Goal: Communication & Community: Answer question/provide support

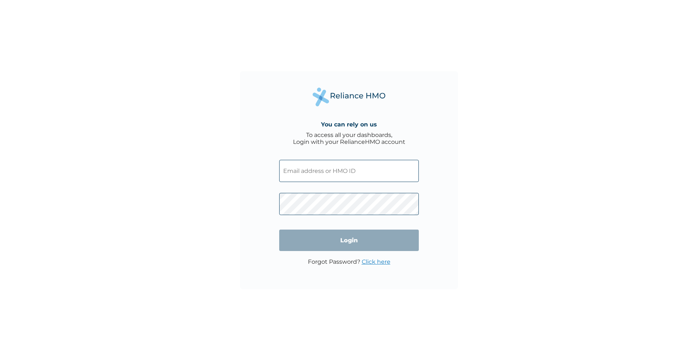
click at [378, 167] on input "text" at bounding box center [349, 171] width 140 height 22
type input "[EMAIL_ADDRESS][DOMAIN_NAME]"
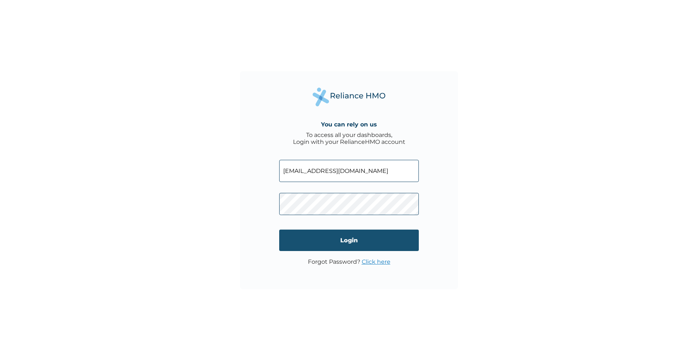
click at [329, 238] on input "Login" at bounding box center [349, 240] width 140 height 21
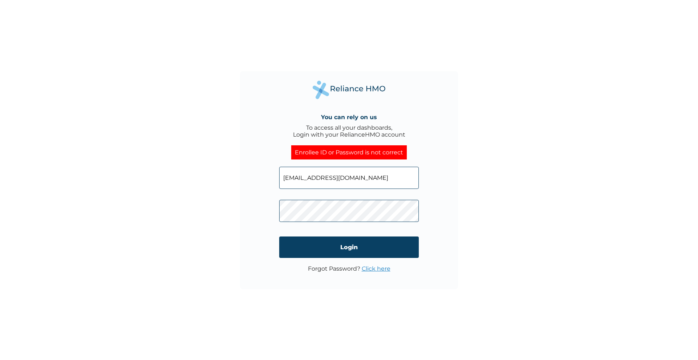
click at [381, 268] on link "Click here" at bounding box center [376, 268] width 29 height 7
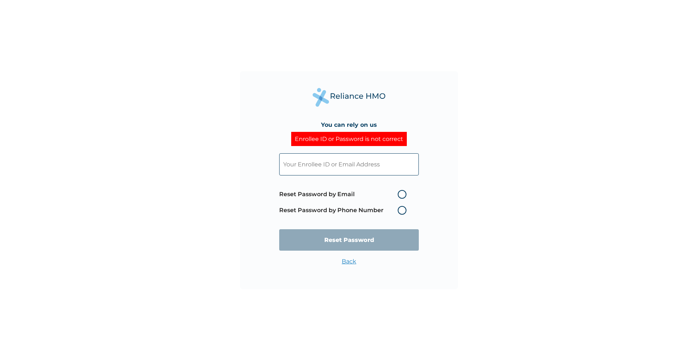
click at [359, 193] on label "Reset Password by Email" at bounding box center [344, 194] width 131 height 9
click at [387, 193] on input "Reset Password by Email" at bounding box center [393, 195] width 12 height 12
radio input "true"
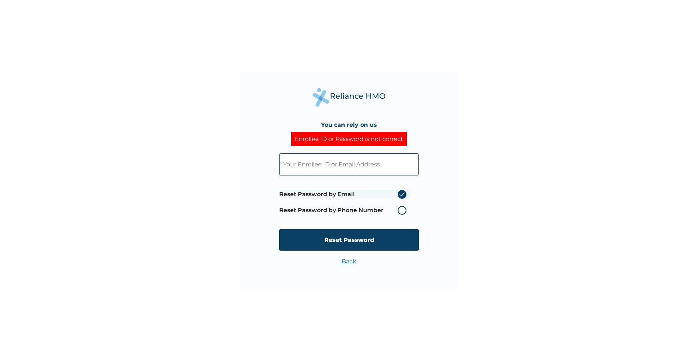
click at [362, 162] on input "text" at bounding box center [349, 164] width 140 height 22
type input "l"
type input "ijobaselfpaid@gmail.com"
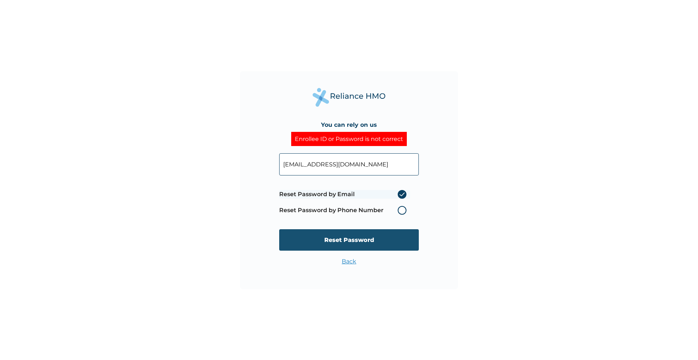
click at [329, 241] on input "Reset Password" at bounding box center [349, 239] width 140 height 21
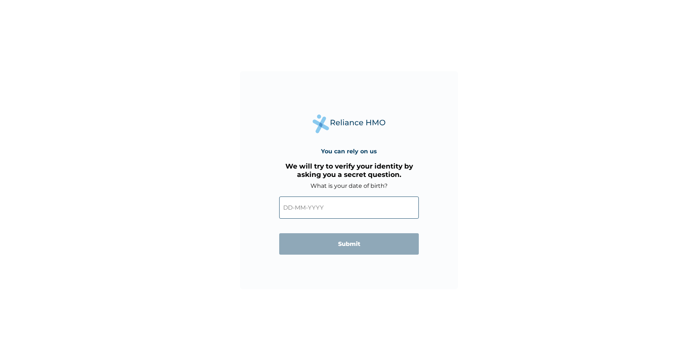
click at [358, 213] on input "text" at bounding box center [349, 208] width 140 height 22
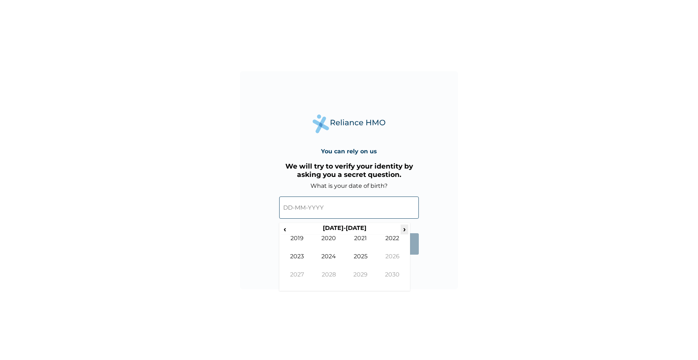
click at [404, 228] on span "›" at bounding box center [404, 229] width 8 height 9
click at [286, 231] on span "‹" at bounding box center [285, 229] width 8 height 9
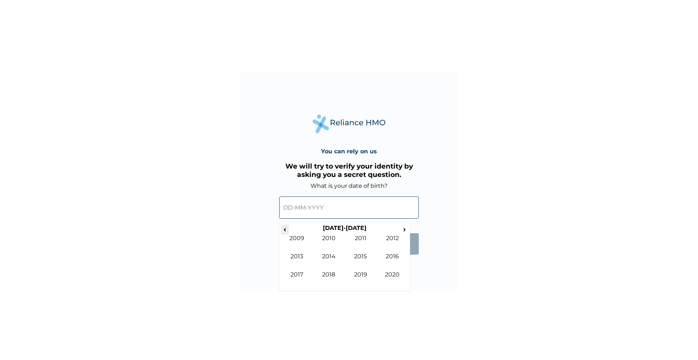
click at [286, 231] on span "‹" at bounding box center [285, 229] width 8 height 9
click at [292, 237] on td "1999" at bounding box center [297, 244] width 32 height 18
click at [390, 256] on td "Aug" at bounding box center [392, 262] width 32 height 18
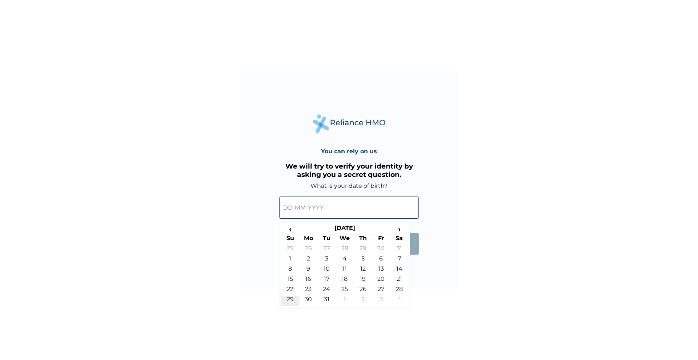
click at [292, 298] on td "29" at bounding box center [290, 301] width 18 height 10
type input "29-08-1999"
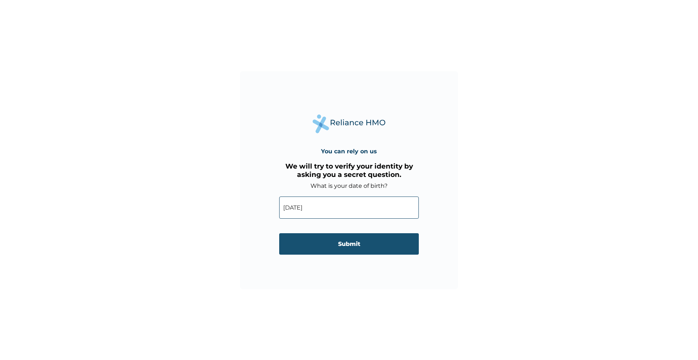
click at [354, 247] on input "Submit" at bounding box center [349, 243] width 140 height 21
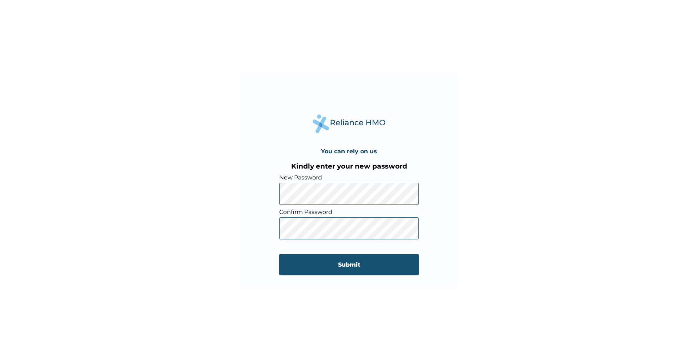
click at [374, 266] on input "Submit" at bounding box center [349, 264] width 140 height 21
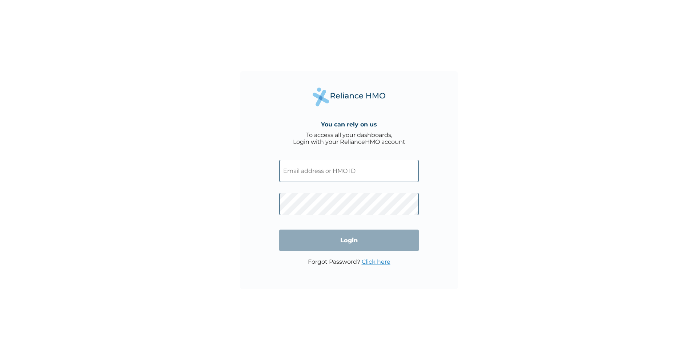
click at [322, 173] on input "text" at bounding box center [349, 171] width 140 height 22
type input "[EMAIL_ADDRESS][DOMAIN_NAME]"
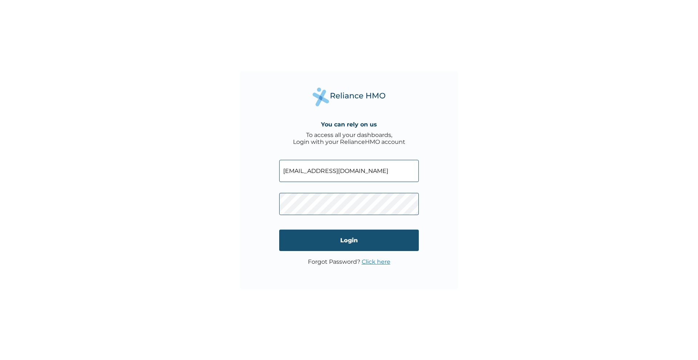
click at [332, 237] on input "Login" at bounding box center [349, 240] width 140 height 21
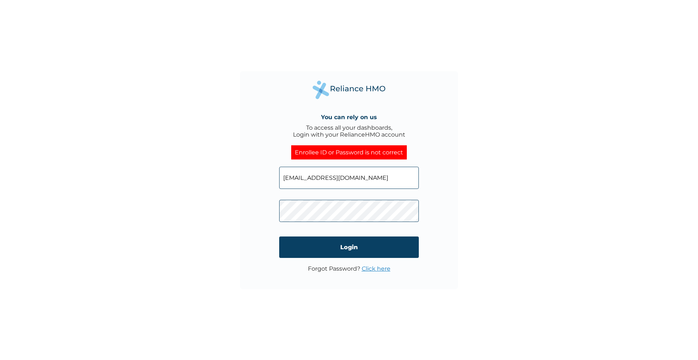
click input "Login" at bounding box center [349, 247] width 140 height 21
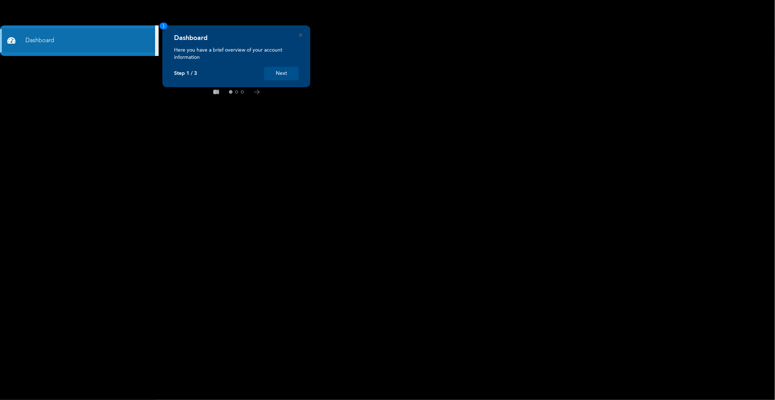
click at [301, 37] on div "Dashboard Here you have a brief overview of your account information Step 1 / 3…" at bounding box center [236, 56] width 148 height 62
click at [289, 73] on button "Next" at bounding box center [281, 73] width 35 height 13
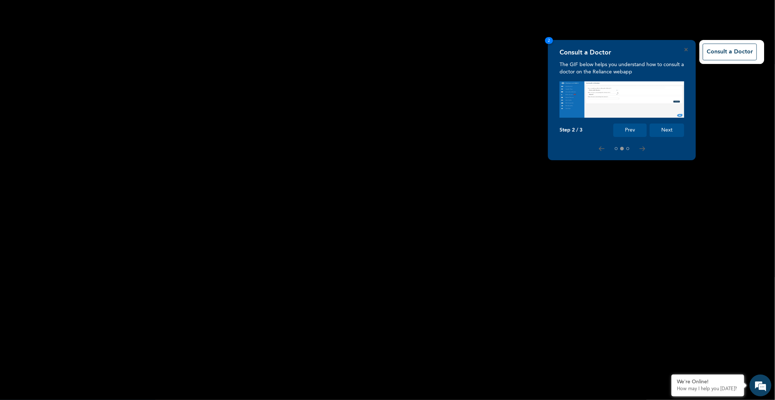
click at [662, 129] on button "Next" at bounding box center [667, 130] width 35 height 13
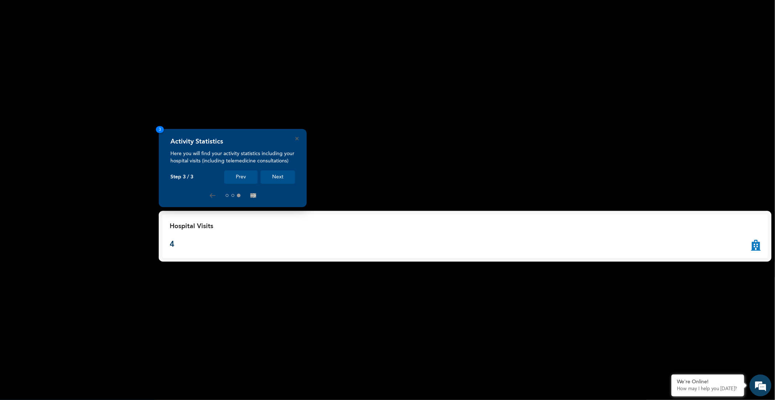
click at [271, 176] on button "Next" at bounding box center [278, 176] width 35 height 13
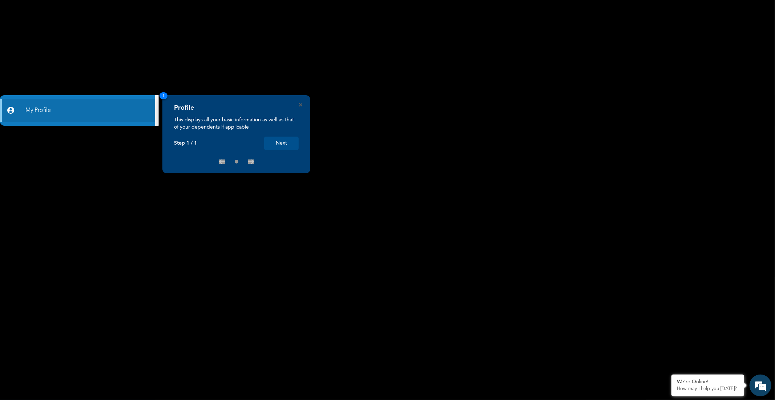
click at [285, 141] on button "Next" at bounding box center [281, 143] width 35 height 13
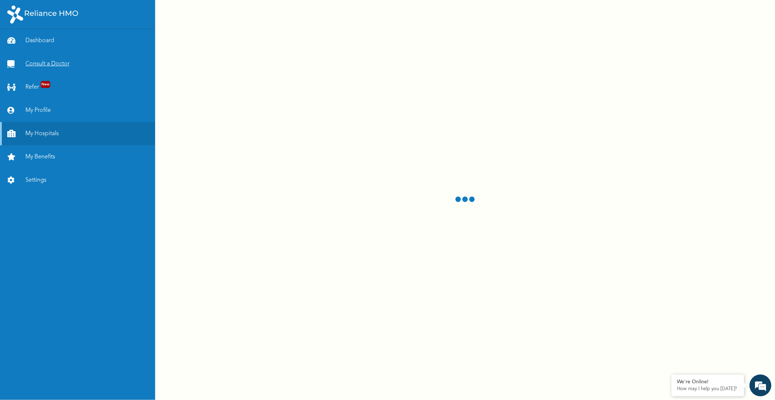
click at [63, 64] on link "Consult a Doctor" at bounding box center [77, 63] width 155 height 23
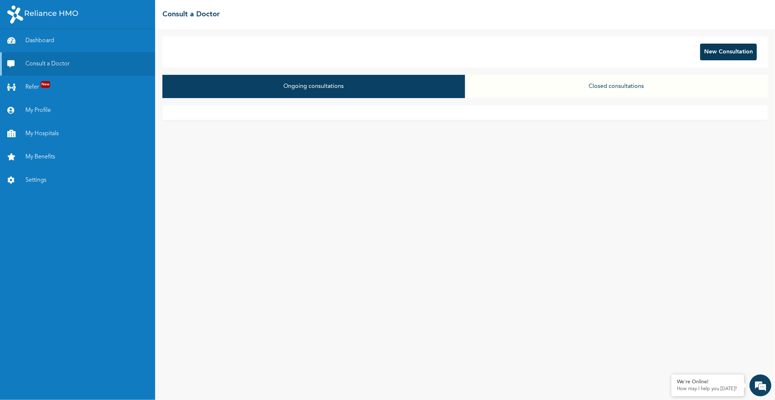
click at [749, 52] on button "New Consultation" at bounding box center [728, 52] width 57 height 17
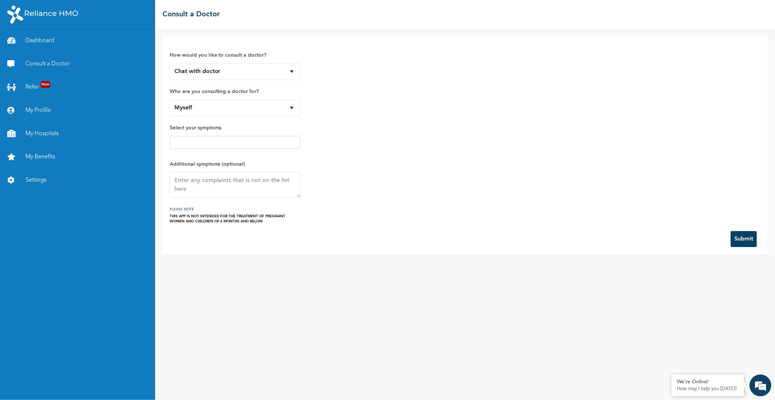
click at [230, 144] on input "text" at bounding box center [235, 142] width 126 height 9
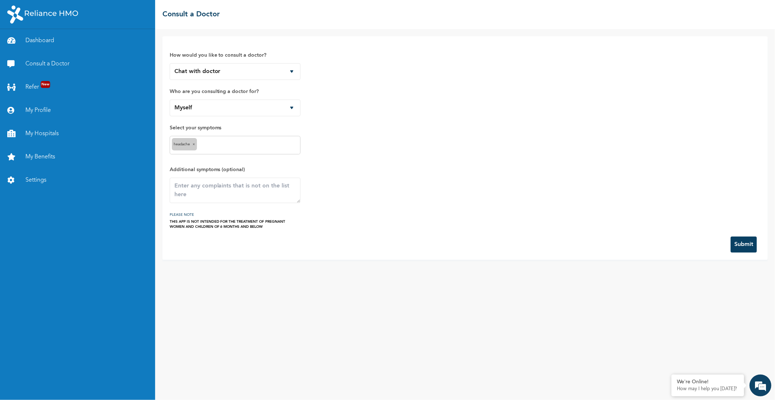
click at [227, 144] on input "text" at bounding box center [249, 145] width 100 height 9
click at [256, 142] on input "text" at bounding box center [274, 145] width 48 height 9
click at [742, 250] on button "Submit" at bounding box center [744, 245] width 26 height 16
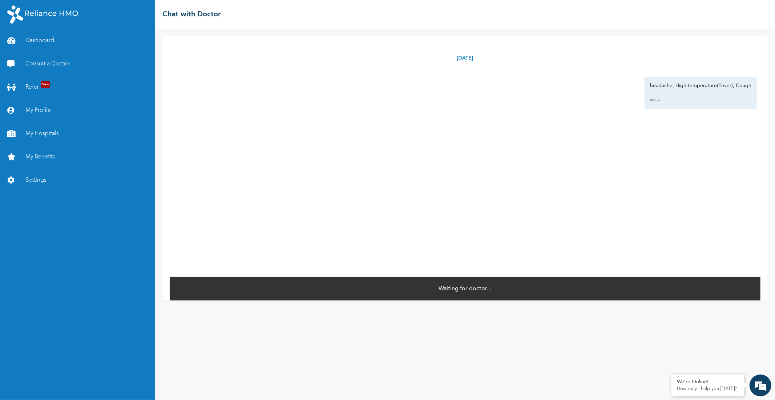
click at [382, 146] on div "Tuesday, October 14th 2025 headache, High temperature(Fever), Cough 08:07 *" at bounding box center [465, 156] width 591 height 240
click at [33, 180] on link "Settings" at bounding box center [77, 180] width 155 height 23
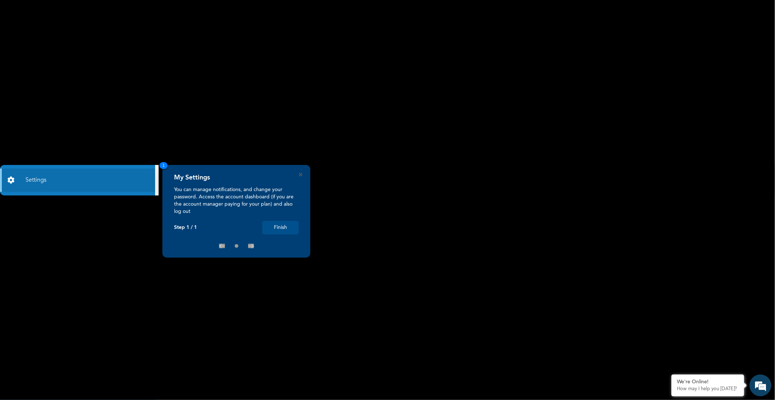
click at [278, 226] on button "Finish" at bounding box center [280, 227] width 36 height 13
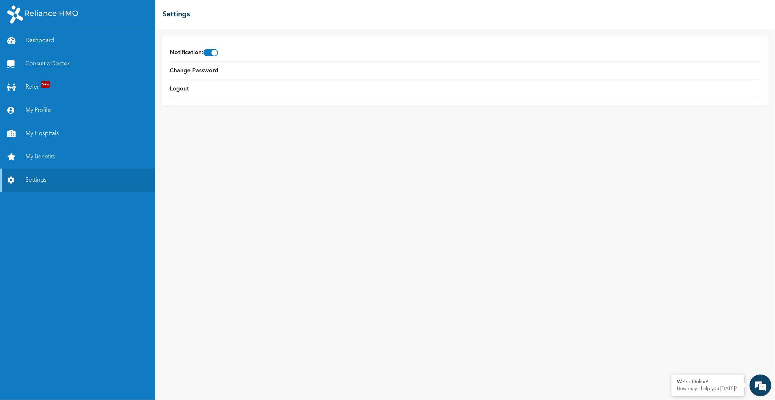
click at [64, 59] on link "Consult a Doctor" at bounding box center [77, 63] width 155 height 23
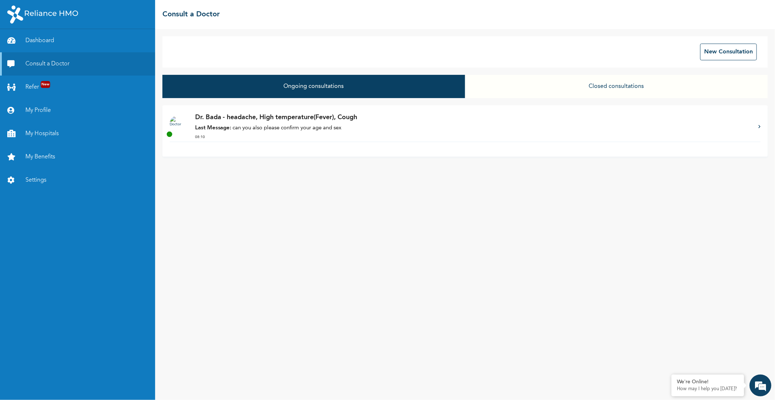
click at [262, 116] on p "Dr. Bada - headache, High temperature(Fever), Cough" at bounding box center [473, 118] width 556 height 10
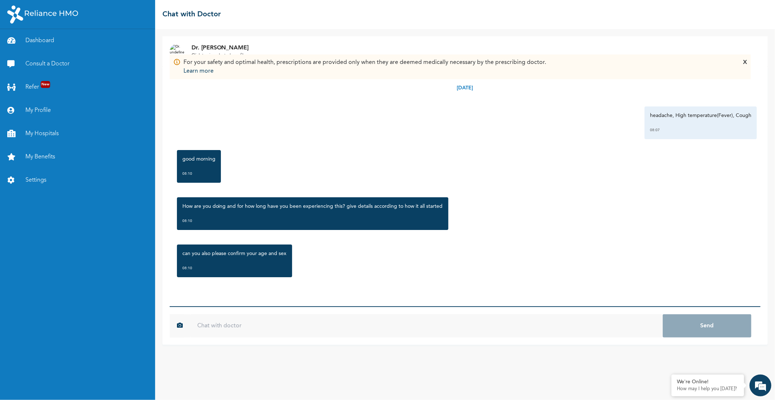
click at [201, 302] on div "Tuesday, October 14th 2025 headache, High temperature(Fever), Cough 08:07 good …" at bounding box center [465, 186] width 591 height 240
click at [241, 330] on input "text" at bounding box center [426, 325] width 473 height 23
type input "24/[DEMOGRAPHIC_DATA]"
click at [663, 314] on button "Send" at bounding box center [707, 325] width 89 height 23
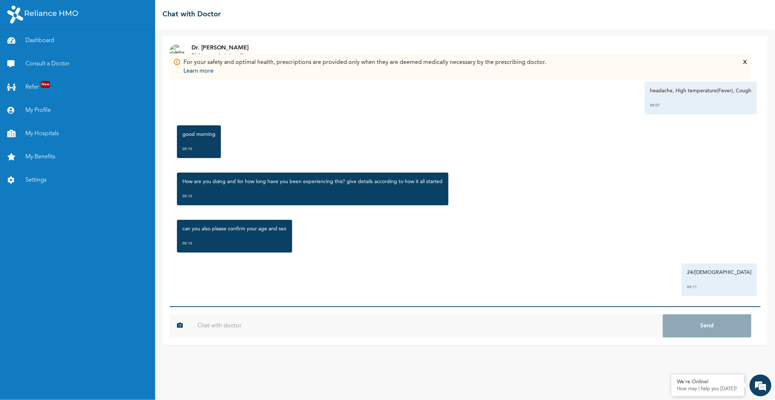
scroll to position [31, 0]
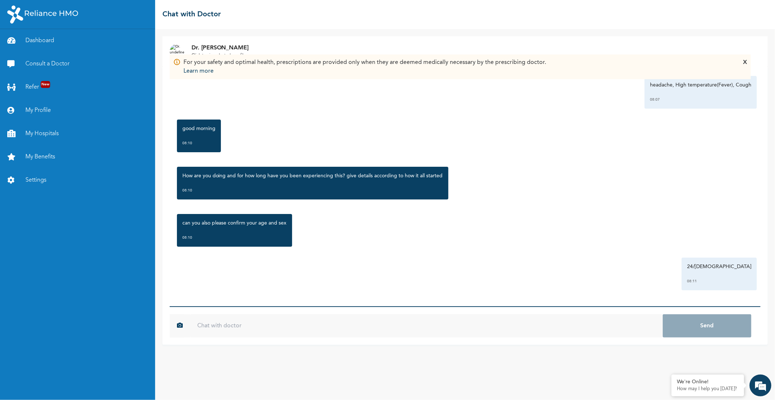
click at [290, 326] on input "text" at bounding box center [426, 325] width 473 height 23
click at [235, 328] on input "through the rian fall last week and i feel carter" at bounding box center [426, 325] width 473 height 23
click at [321, 323] on input "through the rain fall last week and i feel carter" at bounding box center [426, 325] width 473 height 23
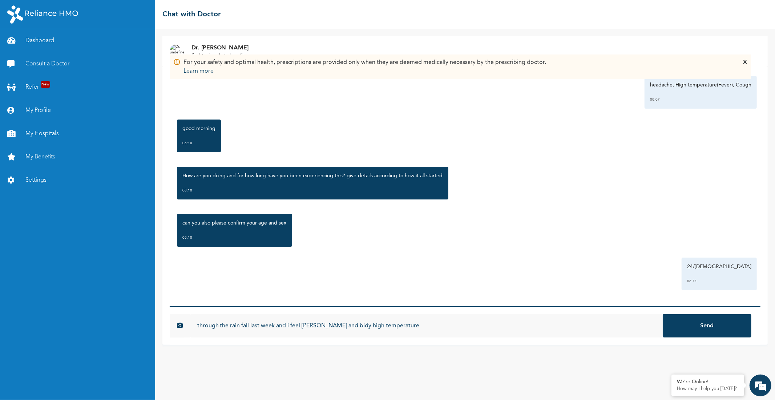
click at [335, 326] on input "through the rain fall last week and i feel carter and bidy high temperature" at bounding box center [426, 325] width 473 height 23
type input "through the rain fall last week and i feel [PERSON_NAME] and body high temperat…"
click at [705, 323] on button "Send" at bounding box center [707, 325] width 89 height 23
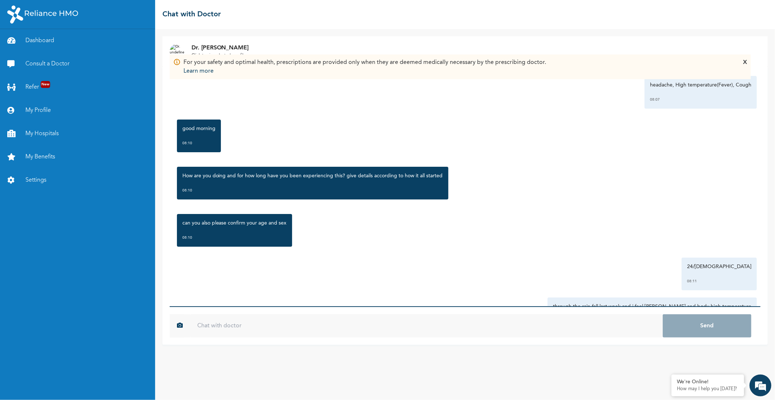
scroll to position [70, 0]
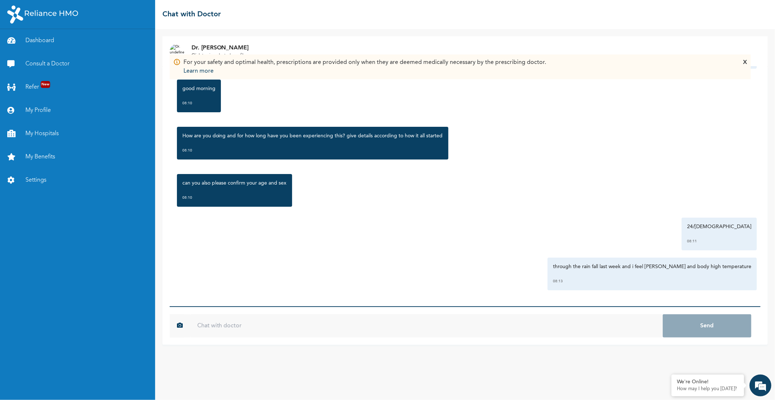
click at [581, 168] on div "Tuesday, October 14th 2025 headache, High temperature(Fever), Cough 08:07 good …" at bounding box center [465, 186] width 591 height 240
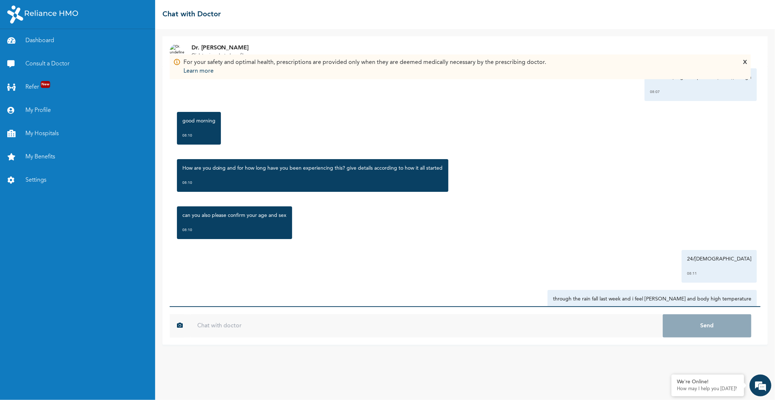
scroll to position [0, 0]
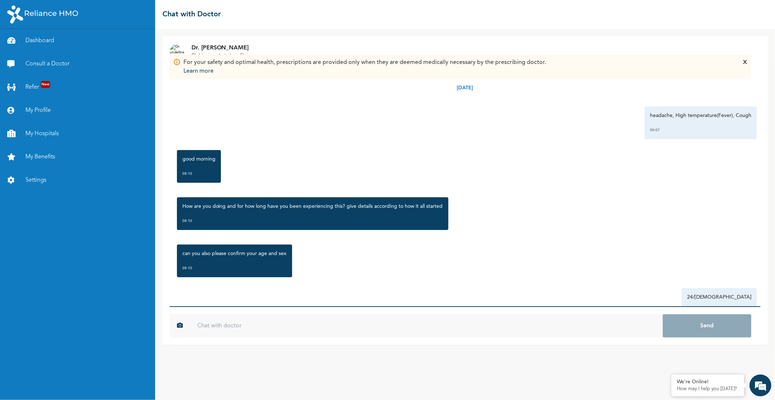
drag, startPoint x: 756, startPoint y: 66, endPoint x: 762, endPoint y: 86, distance: 21.3
click at [762, 86] on div "Dr. Bada Click to view doctor's profile For your safety and optimal health, pre…" at bounding box center [465, 214] width 620 height 371
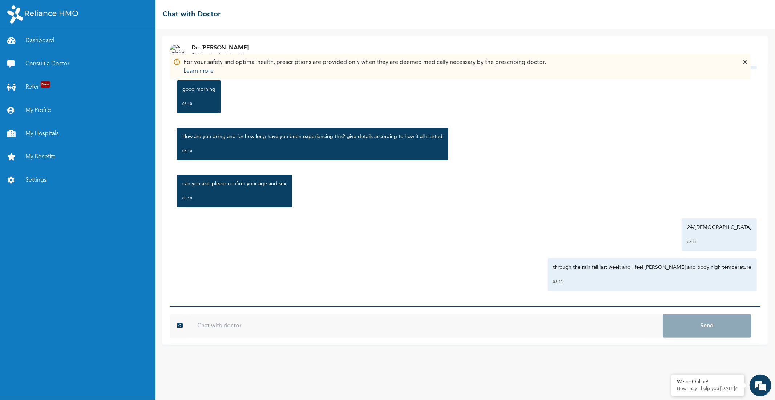
scroll to position [70, 0]
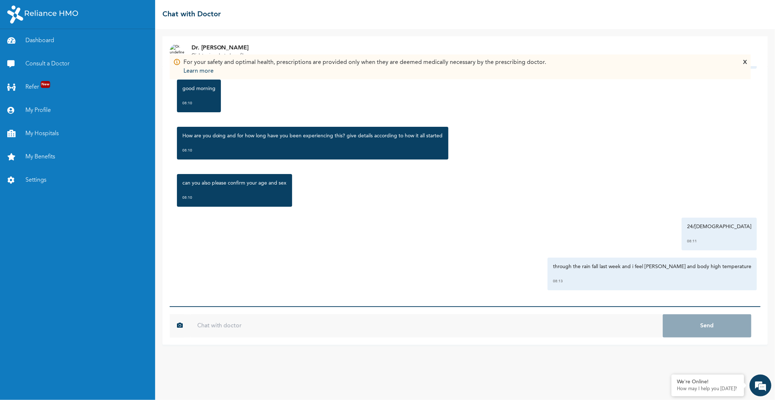
click at [374, 328] on input "text" at bounding box center [426, 325] width 473 height 23
type input "also had severe body pain,soar throat"
click at [706, 324] on button "Send" at bounding box center [707, 325] width 89 height 23
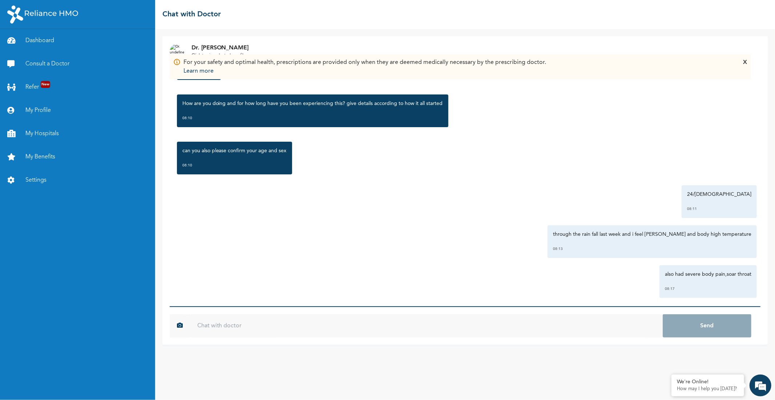
click at [750, 302] on div "Tuesday, October 14th 2025 headache, High temperature(Fever), Cough 08:07 good …" at bounding box center [465, 186] width 591 height 240
click at [758, 64] on div "Dr. Bada Click to view doctor's profile" at bounding box center [464, 51] width 605 height 30
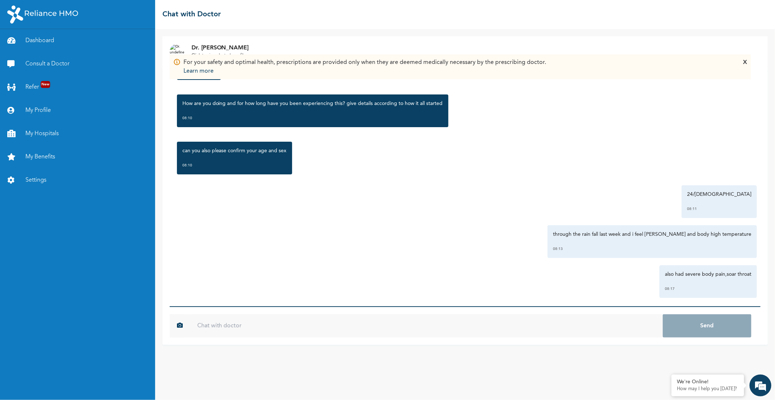
click at [758, 64] on div "Dr. Bada Click to view doctor's profile" at bounding box center [464, 51] width 605 height 30
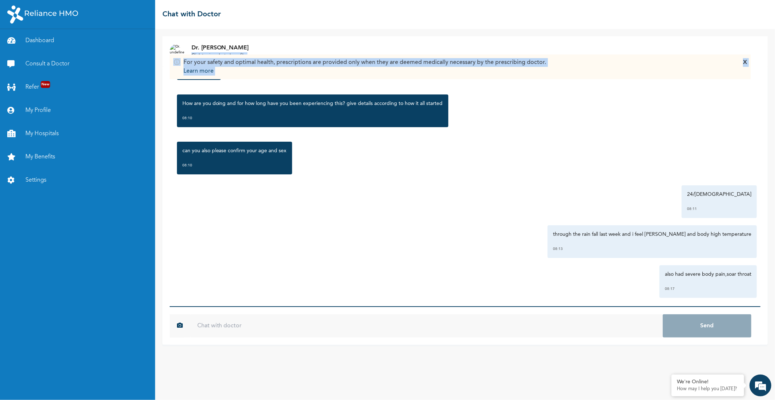
drag, startPoint x: 758, startPoint y: 64, endPoint x: 758, endPoint y: 71, distance: 6.5
click at [758, 71] on div "Dr. Bada Click to view doctor's profile For your safety and optimal health, pre…" at bounding box center [465, 214] width 620 height 371
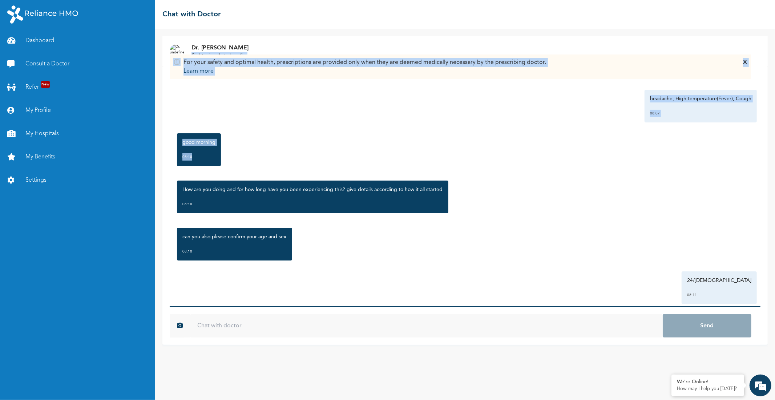
scroll to position [6, 0]
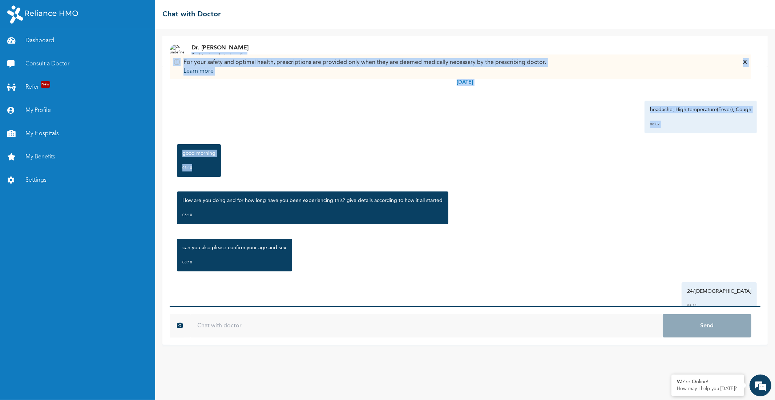
click at [754, 299] on div "Tuesday, October 14th 2025 headache, High temperature(Fever), Cough 08:07 good …" at bounding box center [465, 186] width 591 height 240
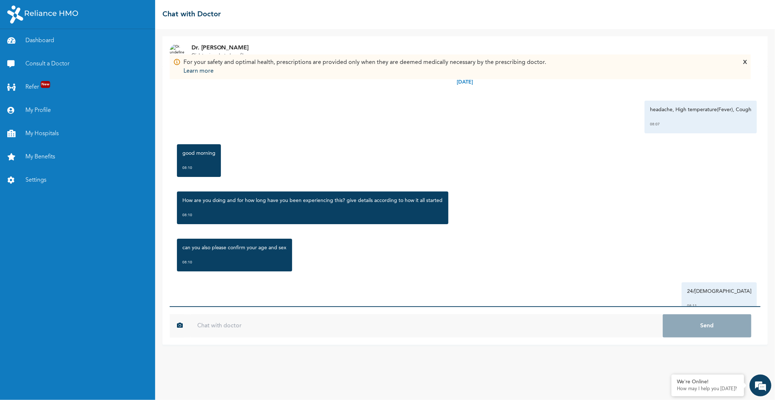
drag, startPoint x: 754, startPoint y: 299, endPoint x: 761, endPoint y: 303, distance: 7.8
click at [761, 303] on div "For your safety and optimal health, prescriptions are provided only when they a…" at bounding box center [464, 205] width 605 height 279
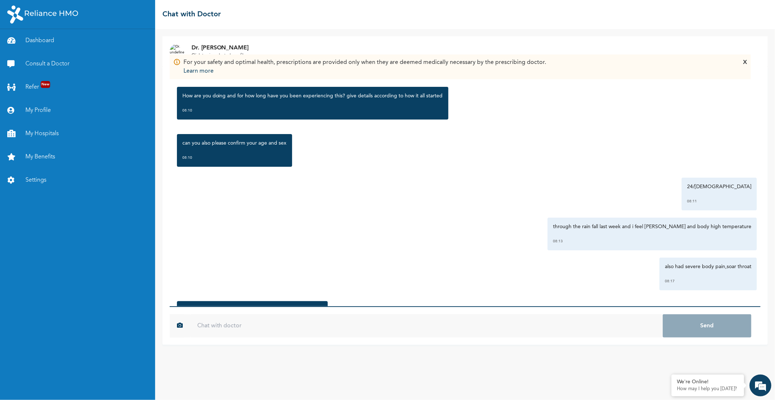
scroll to position [158, 0]
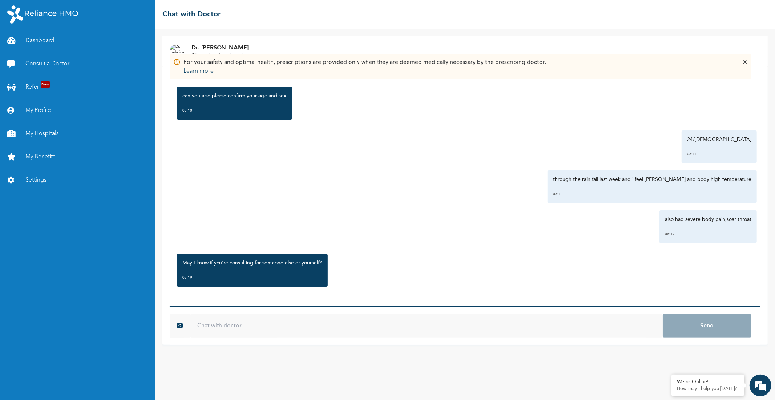
click at [406, 328] on input "text" at bounding box center [426, 325] width 473 height 23
type input "u"
type input "myself"
click at [663, 314] on button "Send" at bounding box center [707, 325] width 89 height 23
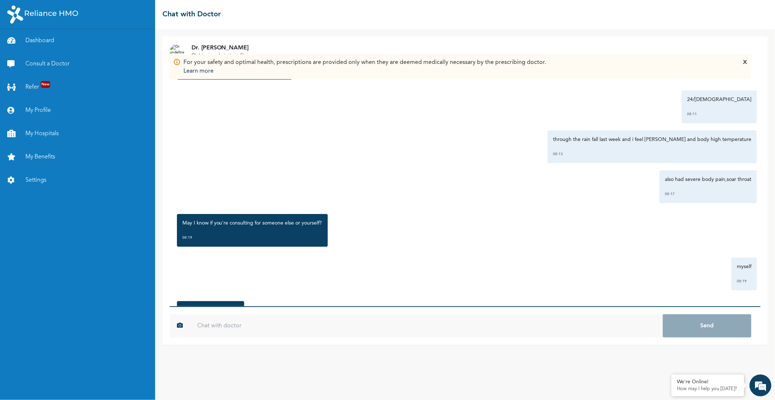
click at [575, 247] on div "May I know if you're consulting for someone else or yourself? 08:19" at bounding box center [465, 230] width 584 height 40
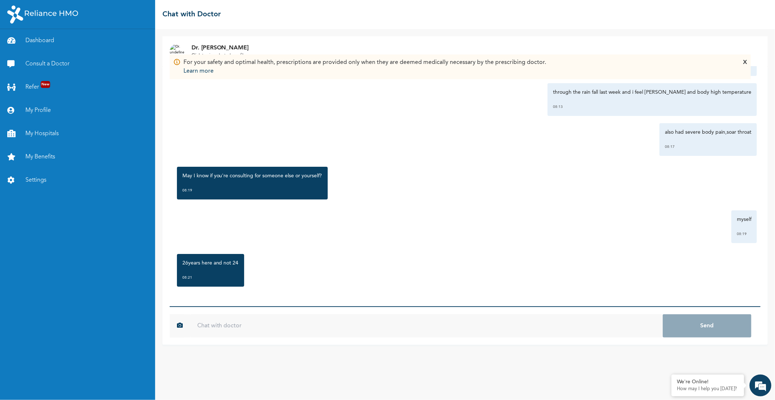
click at [254, 326] on input "text" at bounding box center [426, 325] width 473 height 23
type input "ohh"
click at [663, 314] on button "Send" at bounding box center [707, 325] width 89 height 23
type input "sowie my bad sir"
click at [663, 314] on button "Send" at bounding box center [707, 325] width 89 height 23
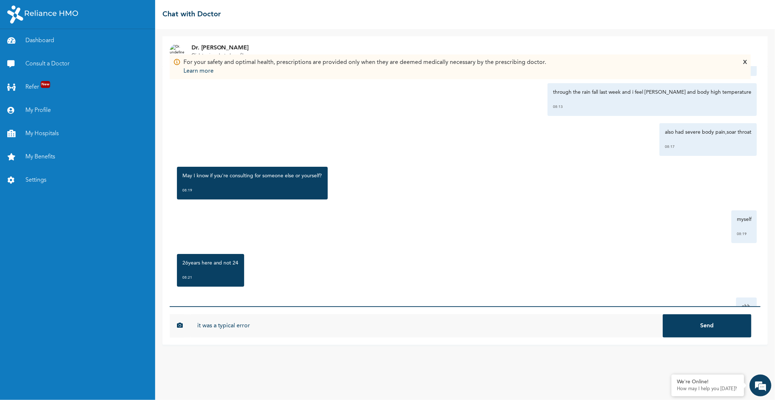
type input "it was a typical error"
click at [663, 314] on button "Send" at bounding box center [707, 325] width 89 height 23
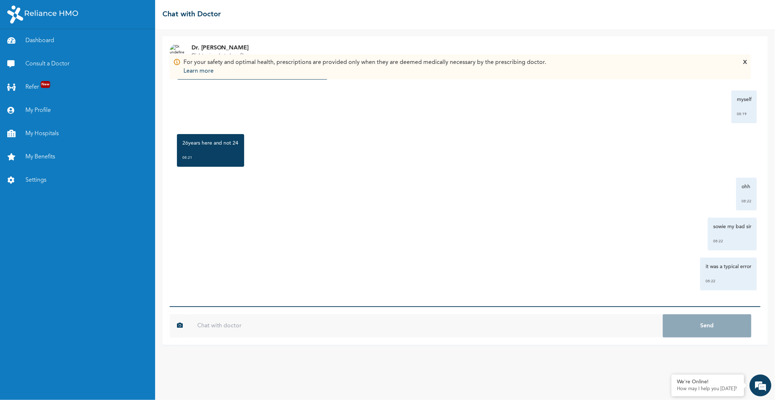
click at [745, 62] on div "X" at bounding box center [745, 66] width 4 height 17
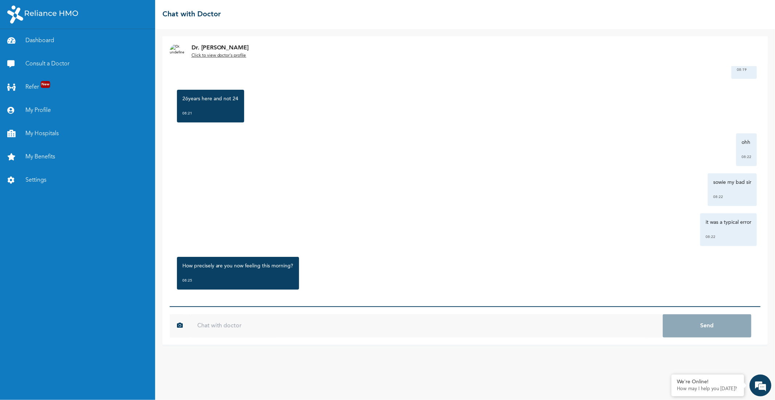
scroll to position [412, 0]
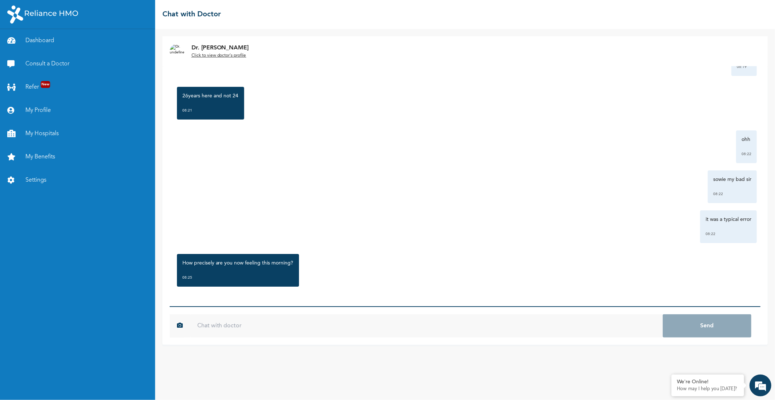
click at [282, 326] on input "text" at bounding box center [426, 325] width 473 height 23
type input "very bad right"
click at [663, 314] on button "Send" at bounding box center [707, 325] width 89 height 23
type input "o"
type input "i hardly type here"
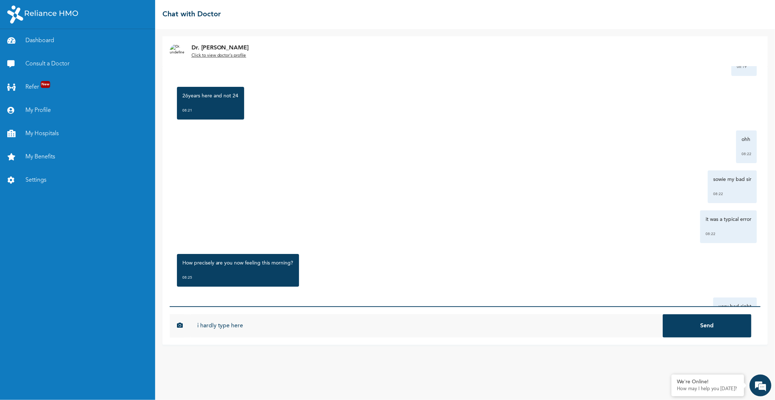
click at [663, 314] on button "Send" at bounding box center [707, 325] width 89 height 23
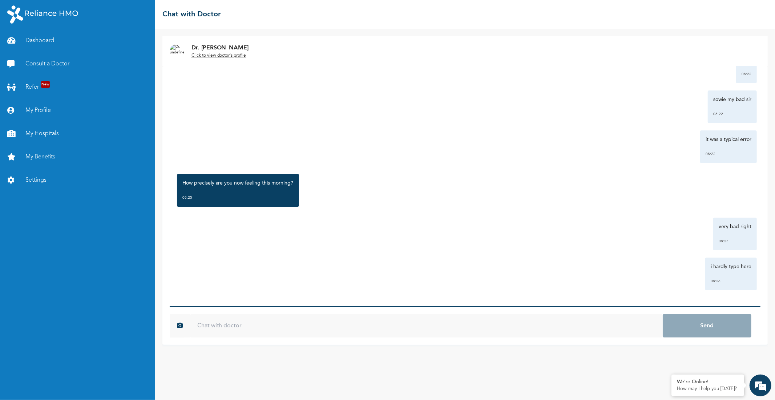
click at [609, 328] on input "text" at bounding box center [426, 325] width 473 height 23
click at [593, 255] on div "Tuesday, October 14th 2025 headache, High temperature(Fever), Cough 08:07 good …" at bounding box center [465, 186] width 591 height 240
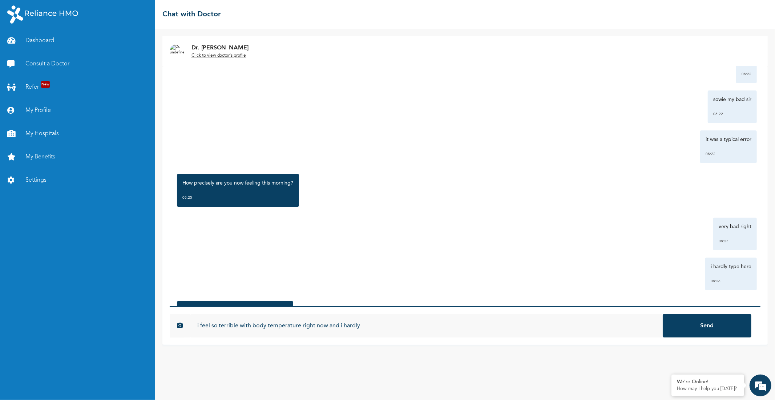
scroll to position [539, 0]
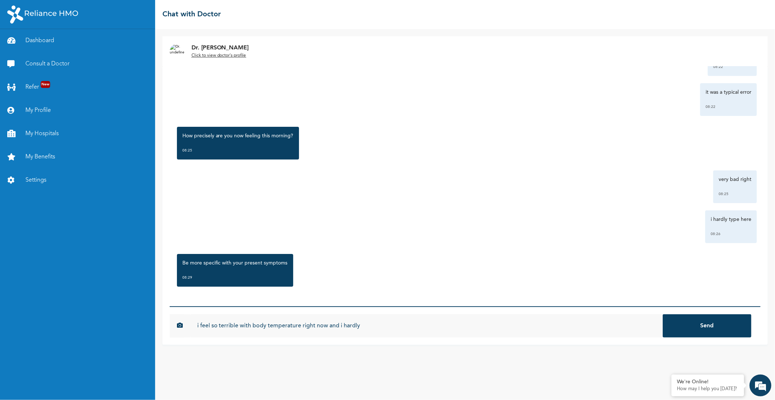
click at [550, 315] on input "i feel so terrible with body temperature right now and i hardly" at bounding box center [426, 325] width 473 height 23
type input "i feel so terrible with body temperature right now and i hardly feel comfortable"
click at [701, 321] on button "Send" at bounding box center [707, 325] width 89 height 23
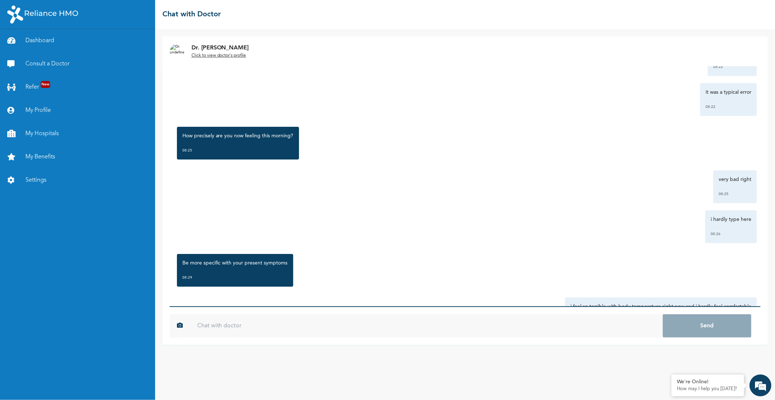
scroll to position [579, 0]
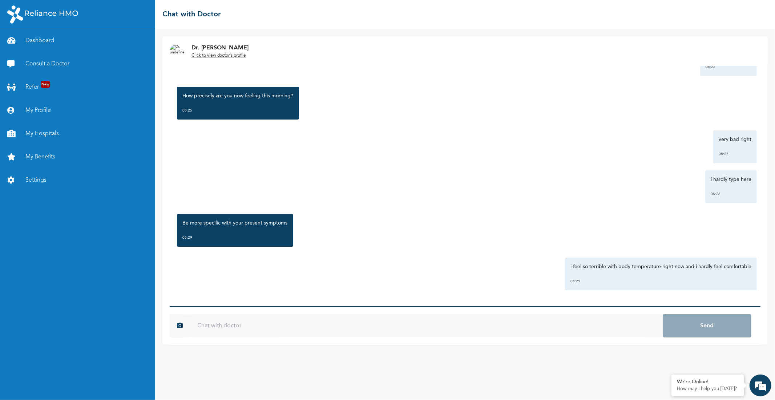
click at [598, 326] on input "text" at bounding box center [426, 325] width 473 height 23
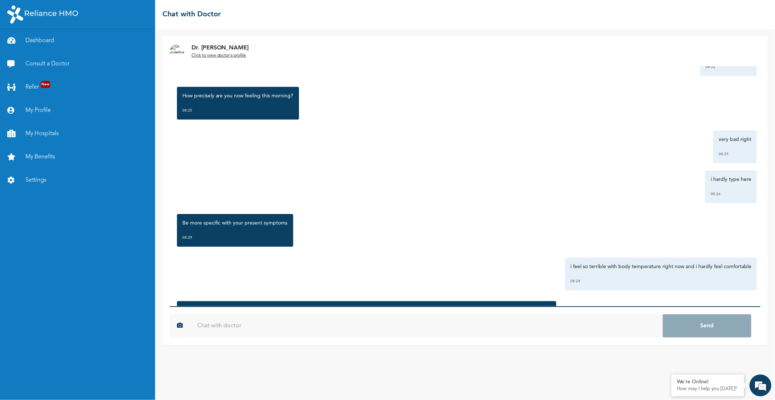
scroll to position [634, 0]
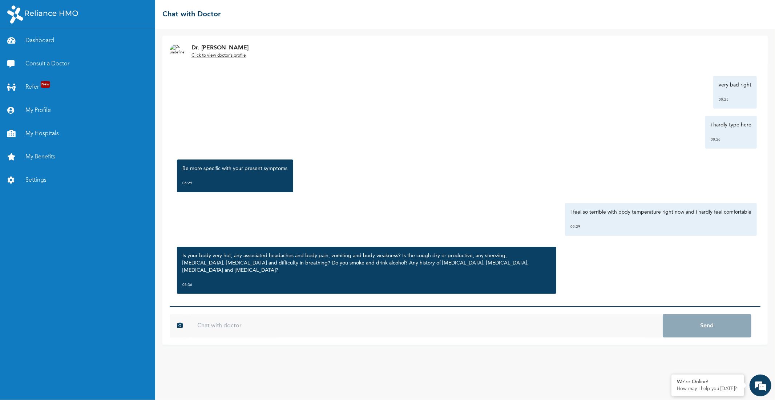
click at [354, 318] on input "text" at bounding box center [426, 325] width 473 height 23
type input "no vomiting 🤮, occ"
click at [663, 314] on button "Send" at bounding box center [707, 325] width 89 height 23
drag, startPoint x: 751, startPoint y: 254, endPoint x: 747, endPoint y: 257, distance: 5.2
click at [747, 257] on div "Tuesday, October 14th 2025 headache, High temperature(Fever), Cough 08:07 good …" at bounding box center [465, 186] width 591 height 240
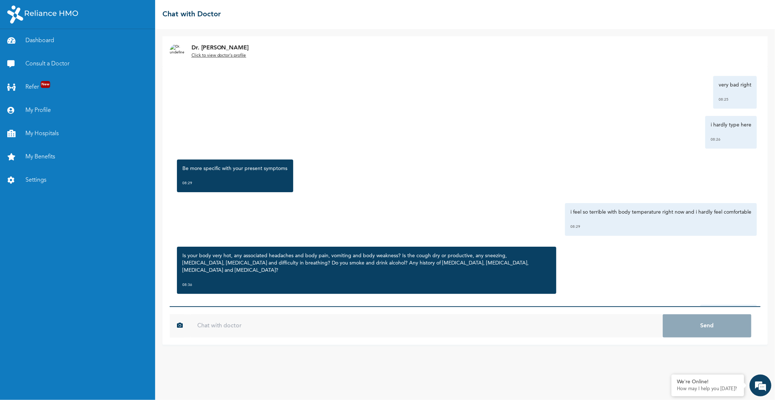
scroll to position [674, 0]
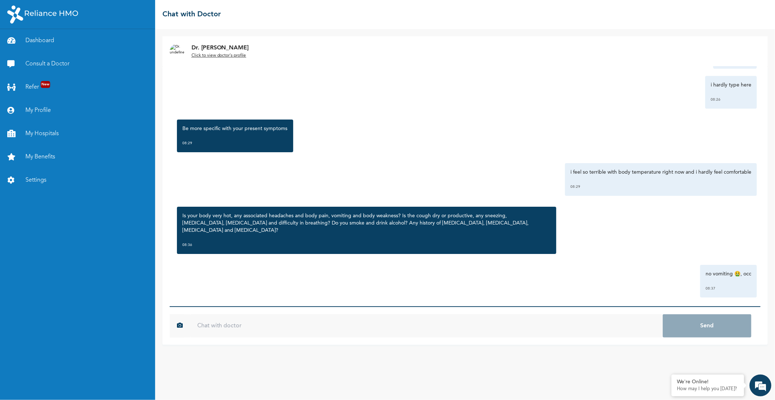
click at [620, 320] on input "text" at bounding box center [426, 325] width 473 height 23
type input "occasionally in drinking and it been a while"
click at [663, 314] on button "Send" at bounding box center [707, 325] width 89 height 23
type input "no ulcer"
click at [663, 314] on button "Send" at bounding box center [707, 325] width 89 height 23
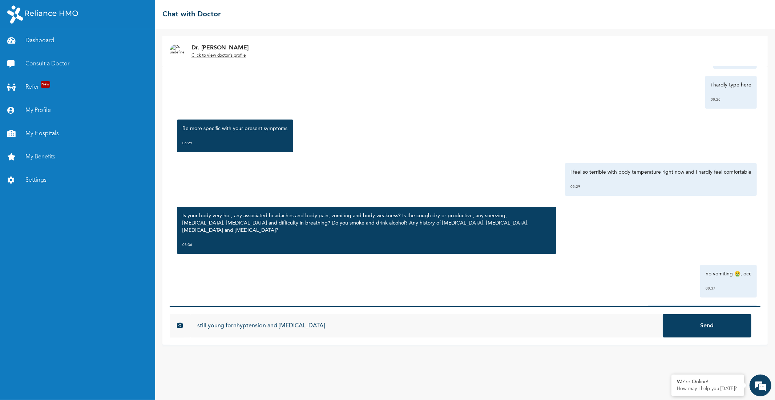
click at [236, 326] on input "still young fornhyptension and diabetes" at bounding box center [426, 325] width 473 height 23
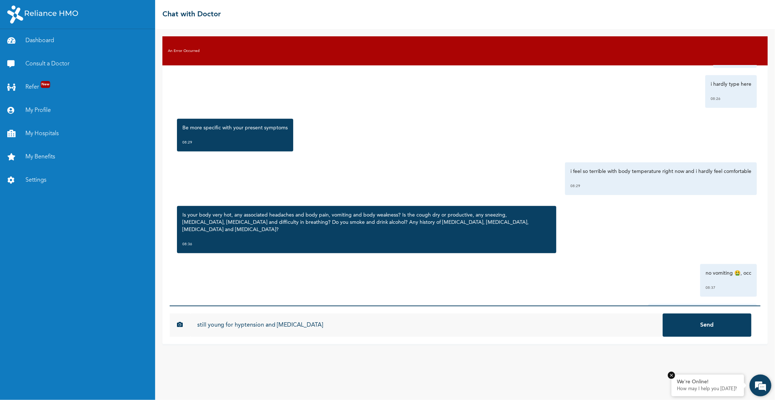
type input "still young for hyptension and diabetes"
click at [472, 156] on div "Tuesday, October 14th 2025 headache, High temperature(Fever), Cough 08:07 good …" at bounding box center [465, 185] width 591 height 240
click at [396, 324] on input "still young for hyptension and diabetes" at bounding box center [426, 325] width 473 height 23
click at [663, 314] on button "Send" at bounding box center [707, 325] width 89 height 23
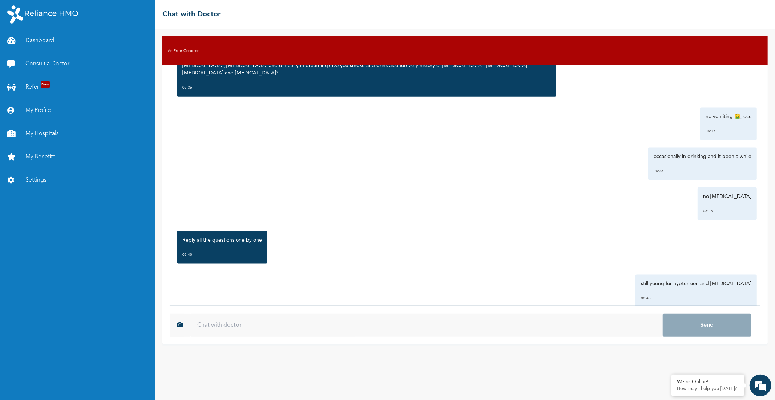
scroll to position [841, 0]
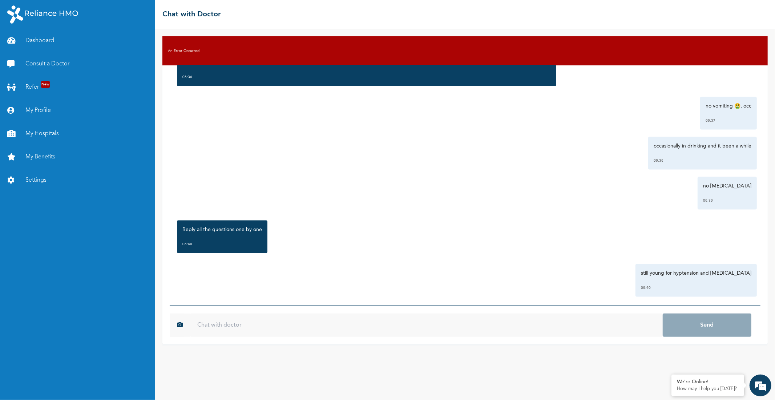
click at [374, 320] on input "text" at bounding box center [426, 325] width 473 height 23
type input "i"
type input "network failure"
click at [716, 328] on button "Send" at bounding box center [707, 325] width 89 height 23
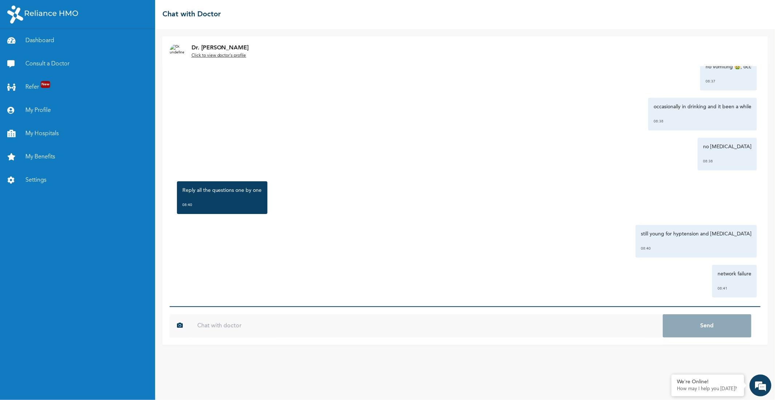
scroll to position [928, 0]
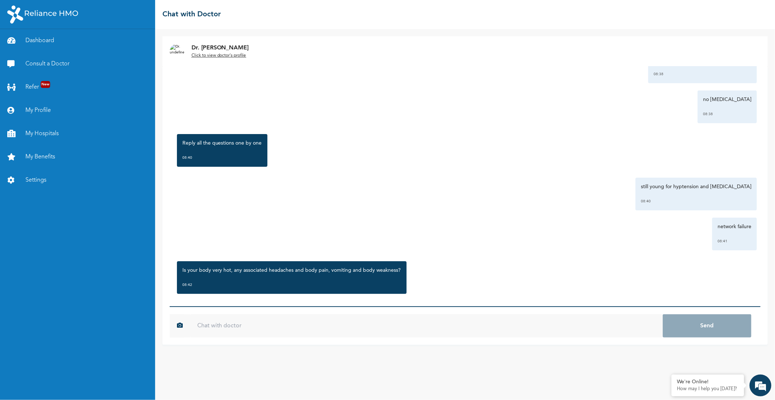
click at [344, 327] on input "text" at bounding box center [426, 325] width 473 height 23
type input "yes sir"
click at [663, 314] on button "Send" at bounding box center [707, 325] width 89 height 23
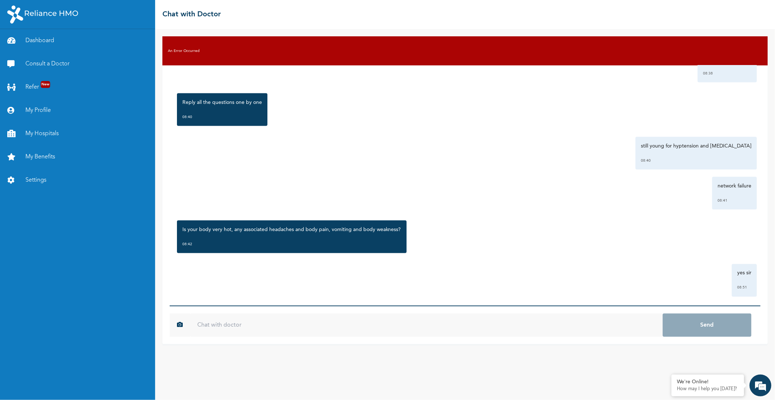
scroll to position [1015, 0]
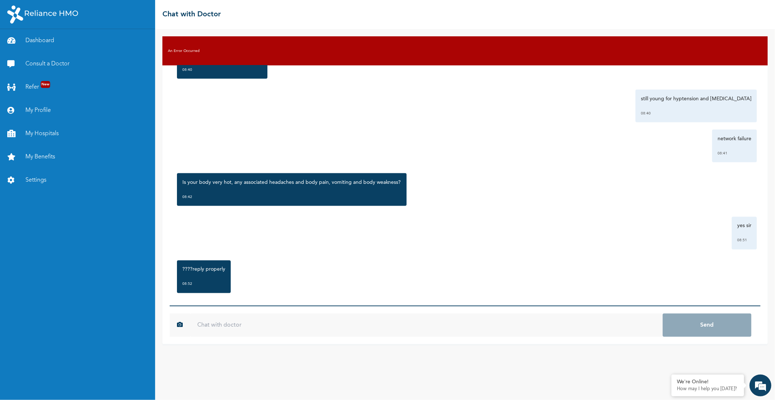
click at [262, 322] on input "text" at bounding box center [426, 325] width 473 height 23
type input "i was having a network issue"
click at [663, 314] on button "Send" at bounding box center [707, 325] width 89 height 23
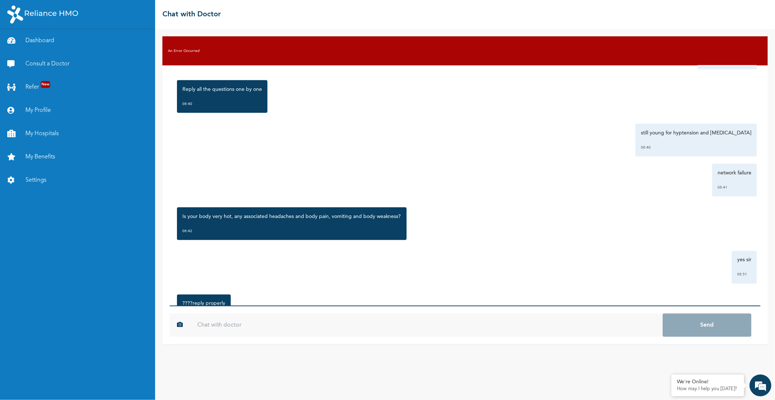
scroll to position [1055, 0]
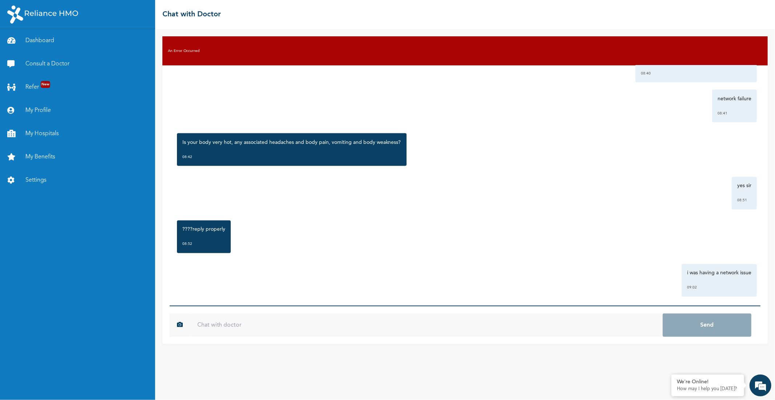
click at [484, 317] on input "text" at bounding box center [426, 325] width 473 height 23
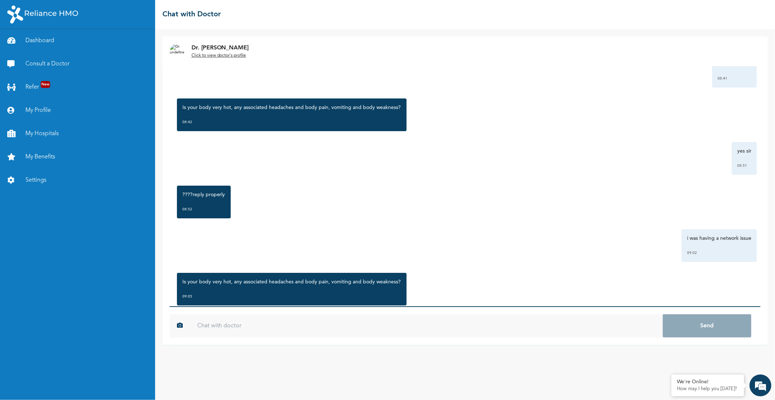
scroll to position [1102, 0]
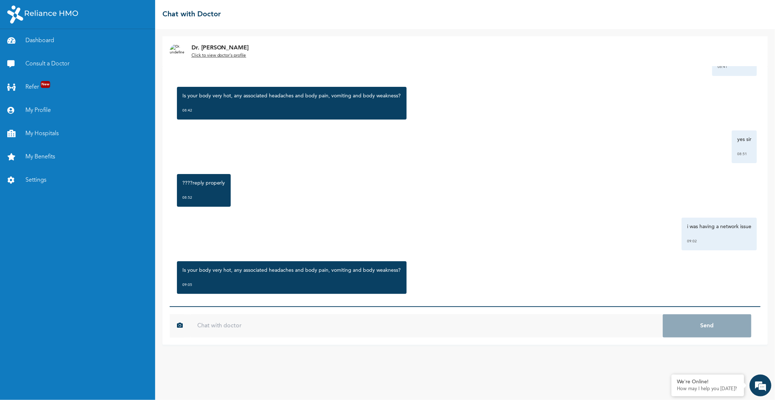
click at [328, 323] on input "text" at bounding box center [426, 325] width 473 height 23
type input "am not vomiting sir."
click at [663, 314] on button "Send" at bounding box center [707, 325] width 89 height 23
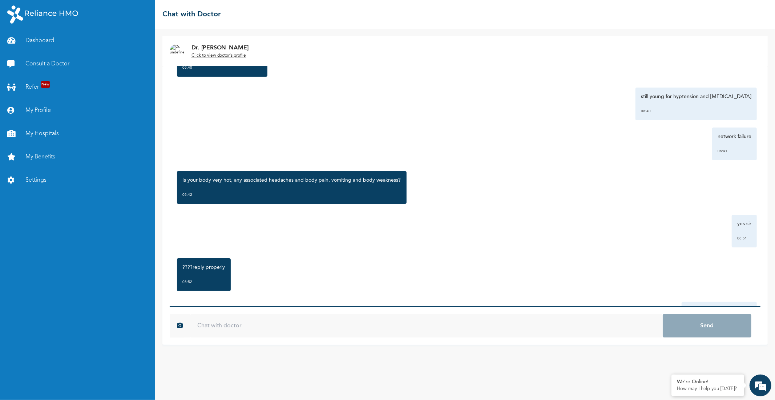
scroll to position [1142, 0]
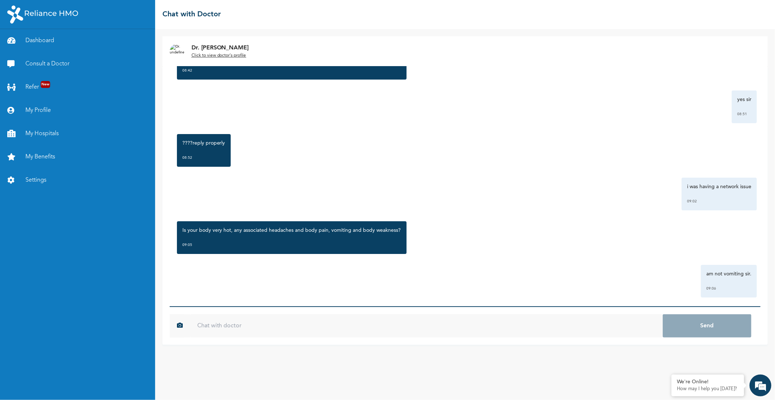
click at [416, 322] on input "text" at bounding box center [426, 325] width 473 height 23
type input "only body hot ,headache and body pain with body weakness"
click at [663, 314] on button "Send" at bounding box center [707, 325] width 89 height 23
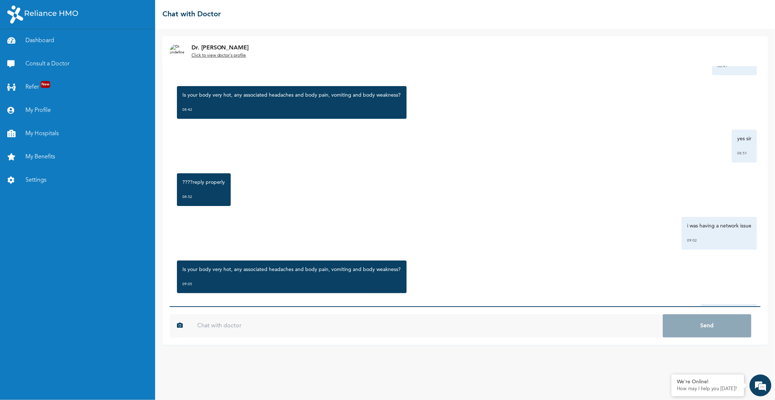
scroll to position [1129, 0]
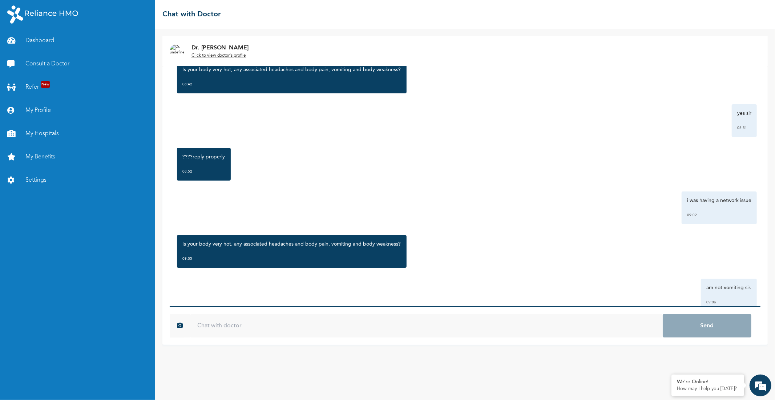
click at [775, 273] on div "Dr. [PERSON_NAME] Click to view doctor's profile [DATE] headache, High temperat…" at bounding box center [465, 214] width 620 height 371
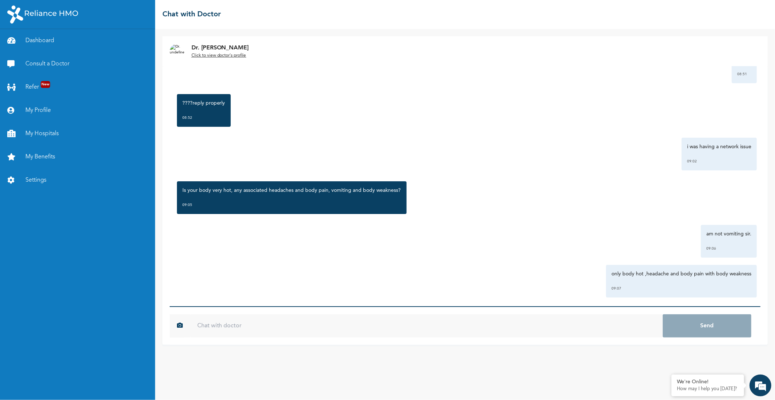
scroll to position [1230, 0]
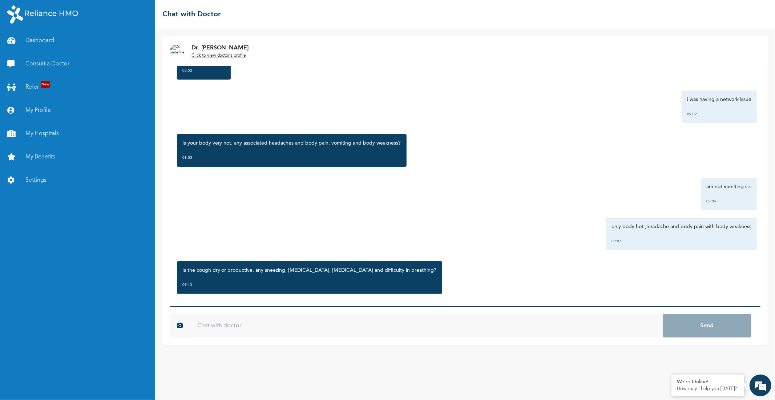
click at [508, 330] on input "text" at bounding box center [426, 325] width 473 height 23
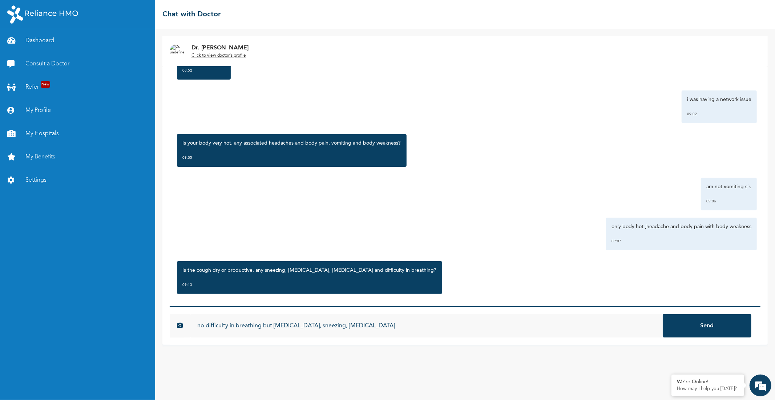
type input "no difficulty in breathing but [MEDICAL_DATA], sneezing, [MEDICAL_DATA]"
click at [663, 314] on button "Send" at bounding box center [707, 325] width 89 height 23
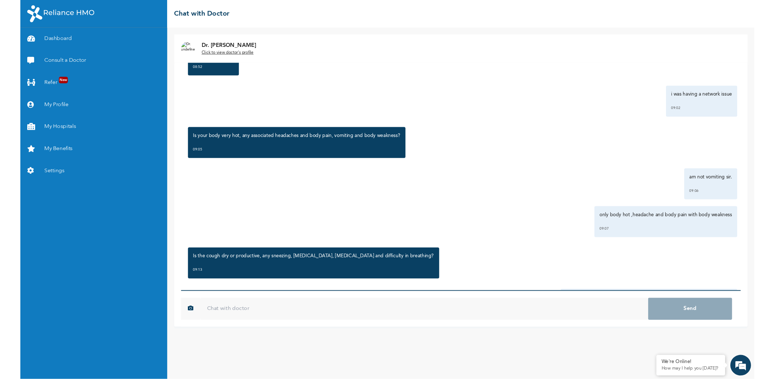
scroll to position [1270, 0]
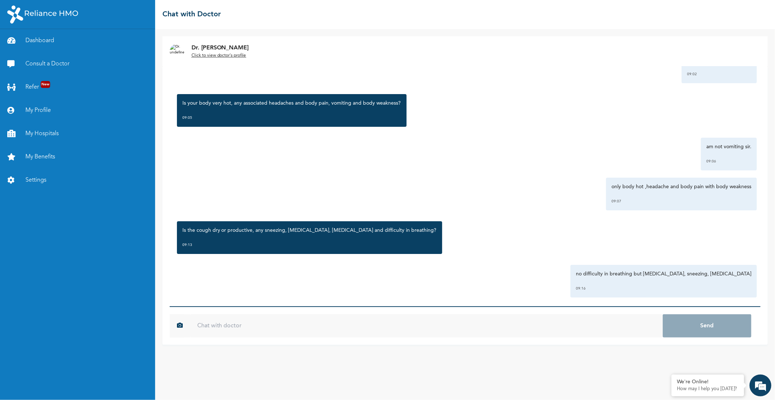
click at [277, 178] on div "only body hot ,headache and body pain with body weakness 09:07" at bounding box center [465, 194] width 584 height 33
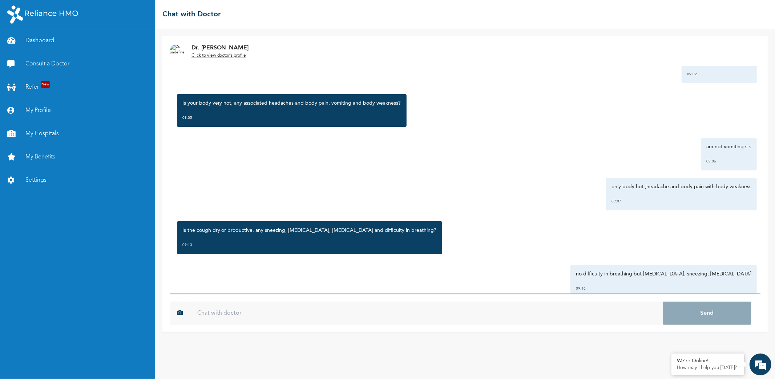
scroll to position [1330, 0]
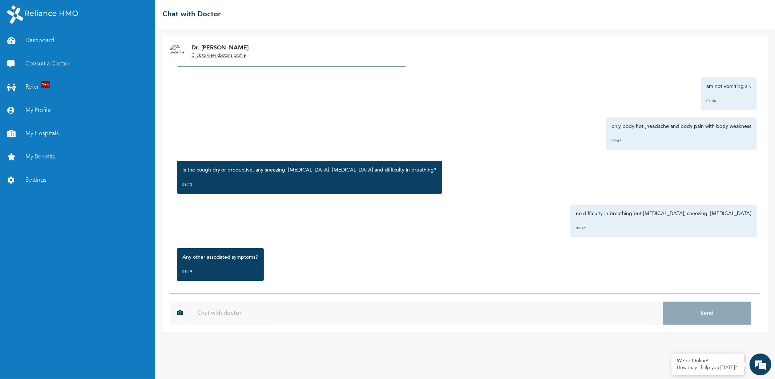
click at [463, 315] on input "text" at bounding box center [426, 313] width 473 height 23
type input "no other symptoms"
click at [663, 302] on button "Send" at bounding box center [707, 313] width 89 height 23
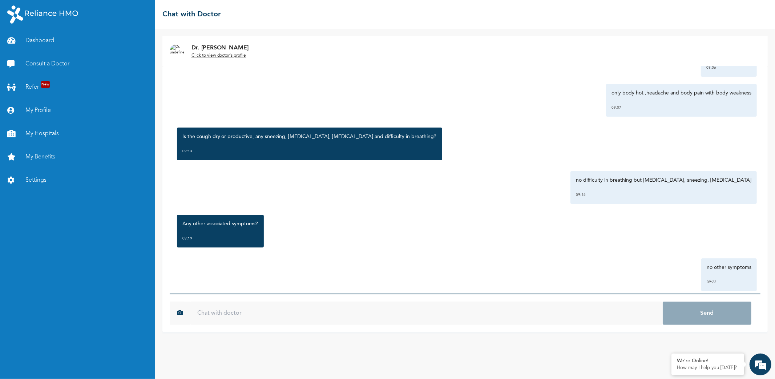
scroll to position [1370, 0]
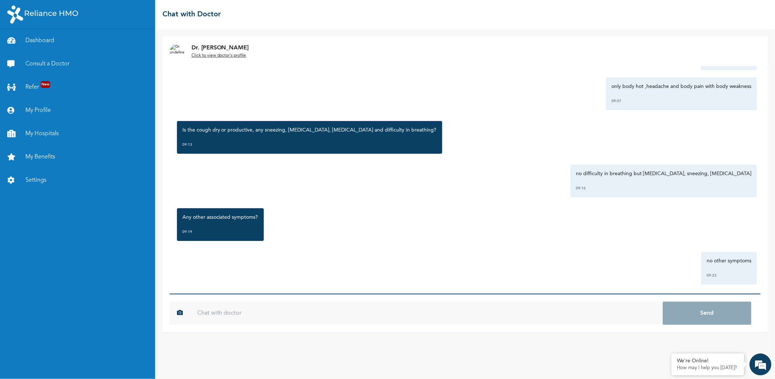
click at [754, 65] on div "Dr. Bada Click to view doctor's profile" at bounding box center [464, 51] width 605 height 30
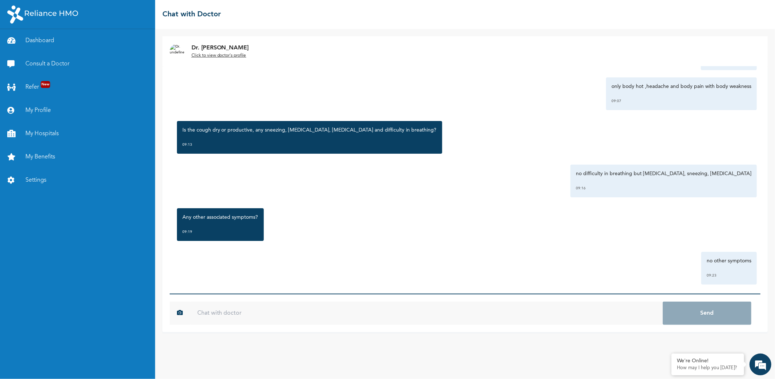
click at [754, 65] on div "Dr. Bada Click to view doctor's profile" at bounding box center [464, 51] width 605 height 30
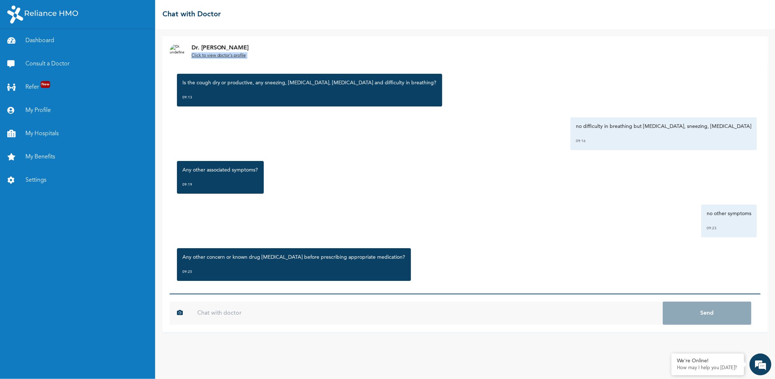
click at [495, 310] on input "text" at bounding box center [426, 313] width 473 height 23
type input "no sir"
click at [663, 302] on button "Send" at bounding box center [707, 313] width 89 height 23
click at [578, 212] on div "no other symptoms 09:23" at bounding box center [465, 221] width 584 height 33
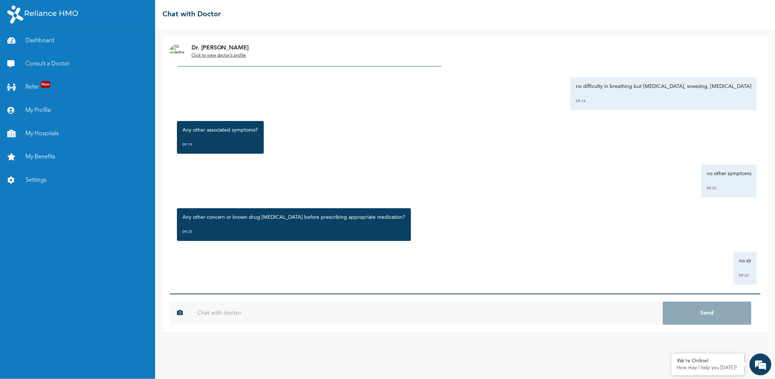
scroll to position [1504, 0]
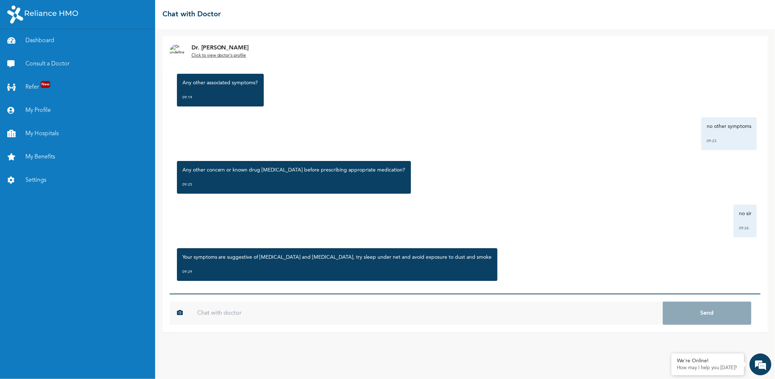
click at [391, 314] on input "text" at bounding box center [426, 313] width 473 height 23
type input "m"
type input "yes all good with this sir"
click at [663, 302] on button "Send" at bounding box center [707, 313] width 89 height 23
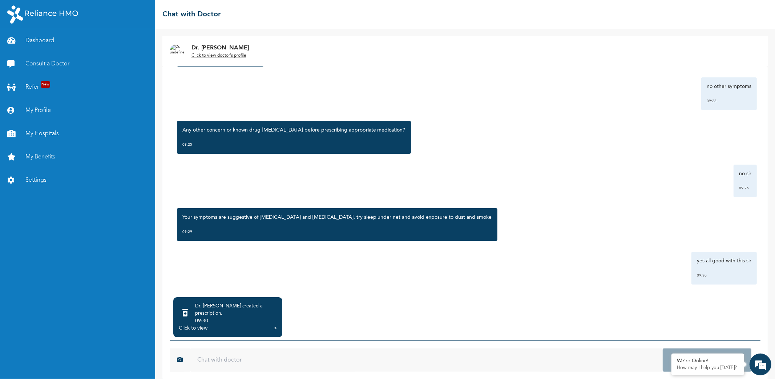
click at [226, 324] on div "Click to view >" at bounding box center [228, 327] width 98 height 7
click at [186, 324] on div "Click to view" at bounding box center [193, 327] width 29 height 7
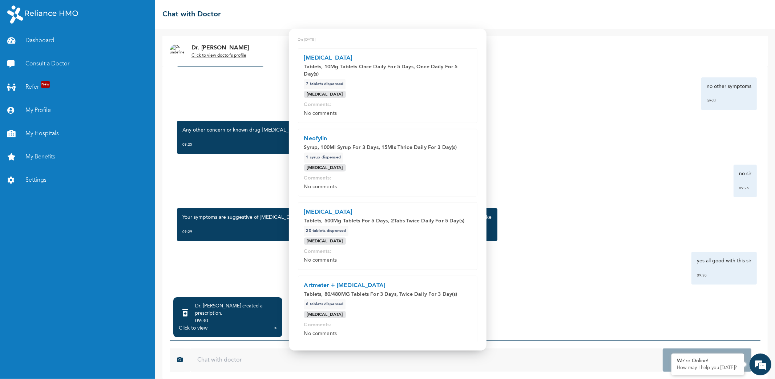
scroll to position [76, 0]
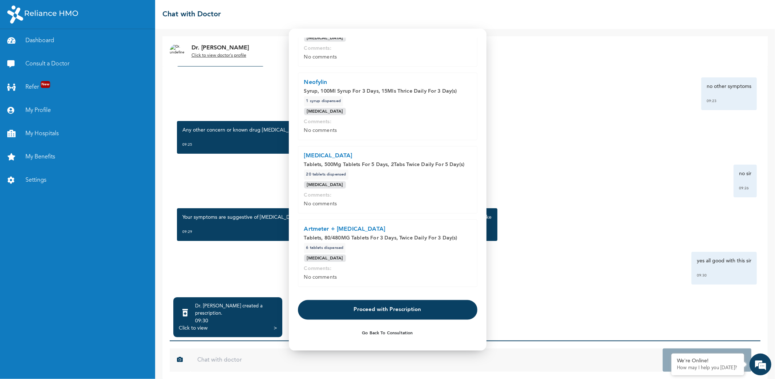
click at [414, 317] on button "Proceed with Prescription" at bounding box center [388, 310] width 180 height 20
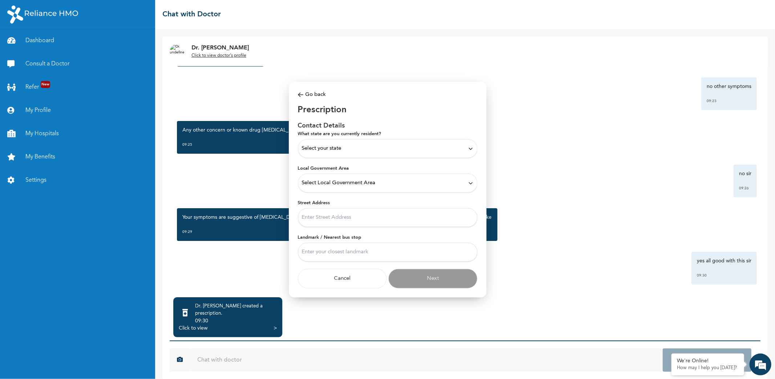
scroll to position [0, 0]
click at [467, 147] on div "Select your state" at bounding box center [388, 149] width 172 height 8
click at [311, 172] on p "[GEOGRAPHIC_DATA]" at bounding box center [388, 169] width 172 height 9
click at [472, 179] on div "Select Local Government Area" at bounding box center [388, 183] width 172 height 8
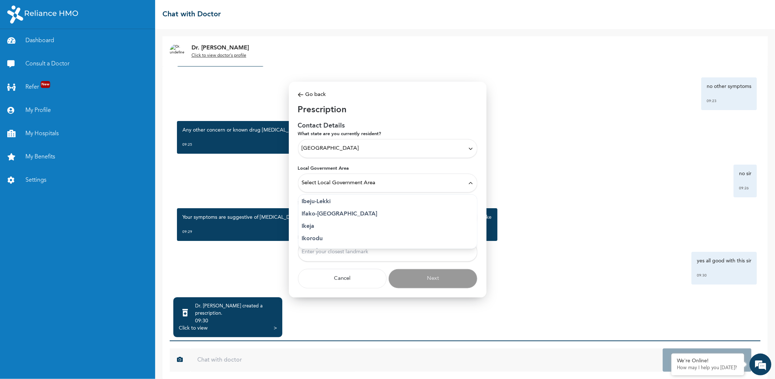
scroll to position [112, 0]
click at [313, 228] on p "Ikorodu" at bounding box center [388, 228] width 172 height 9
click at [325, 217] on input "Street Address" at bounding box center [388, 217] width 180 height 19
click at [471, 184] on icon at bounding box center [470, 182] width 5 height 5
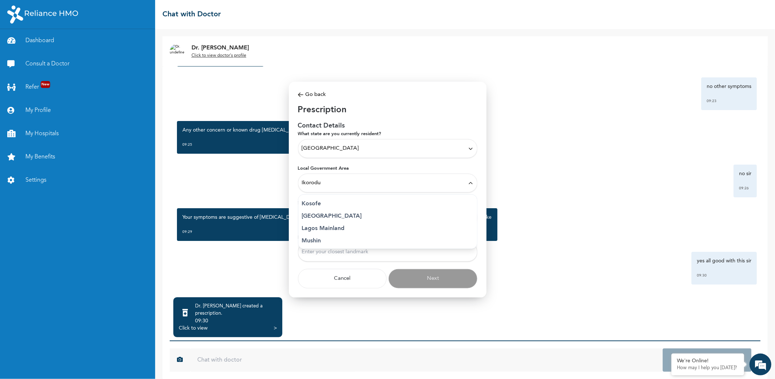
click at [323, 215] on p "Lagos Island" at bounding box center [388, 216] width 172 height 9
click at [336, 215] on input "Street Address" at bounding box center [388, 217] width 180 height 19
type input "1, Berkeley way chisco"
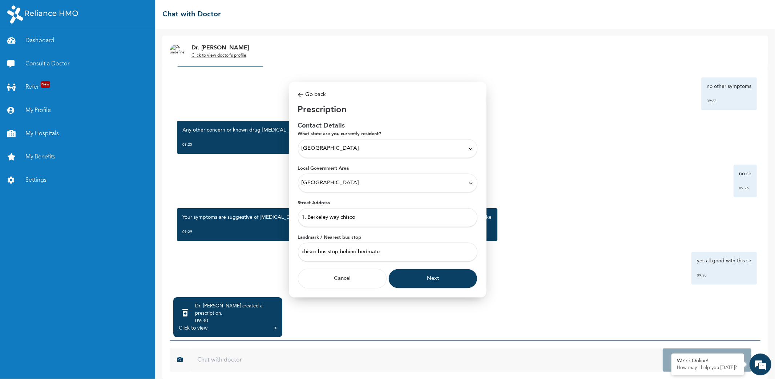
type input "chisco bus stop behind bedmate"
click at [424, 286] on button "Next" at bounding box center [432, 279] width 89 height 20
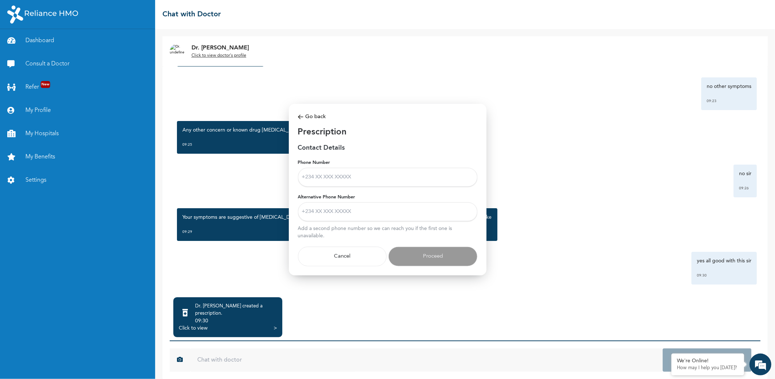
click at [361, 172] on input "Phone Number" at bounding box center [388, 177] width 180 height 19
type input "09064453415"
drag, startPoint x: 358, startPoint y: 175, endPoint x: 317, endPoint y: 194, distance: 44.7
click at [300, 180] on input "09064453415" at bounding box center [388, 177] width 180 height 19
click at [329, 215] on input "Alternative Phone Number" at bounding box center [388, 211] width 180 height 19
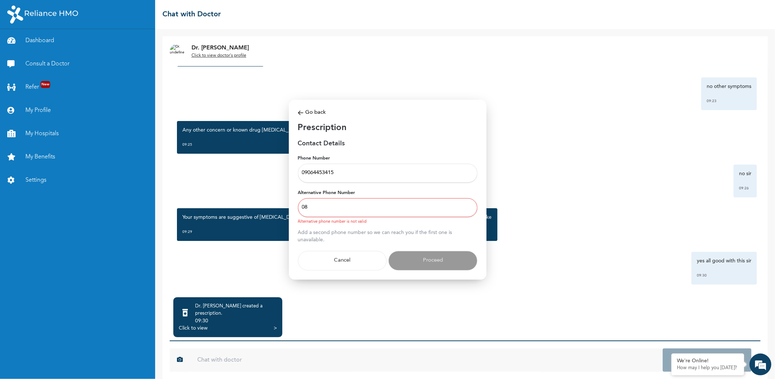
type input "0"
type input "08111925424"
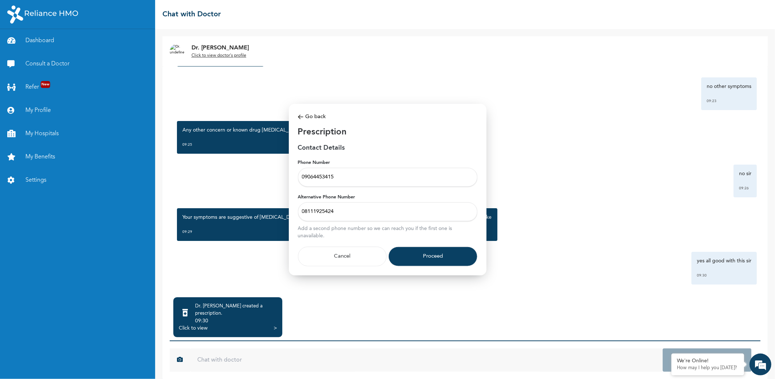
click at [441, 260] on button "Proceed" at bounding box center [432, 257] width 89 height 20
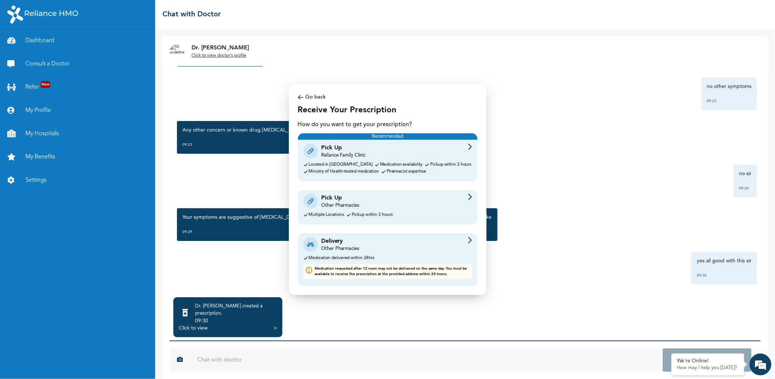
click at [411, 251] on div "Delivery Other Pharmacies" at bounding box center [387, 244] width 169 height 15
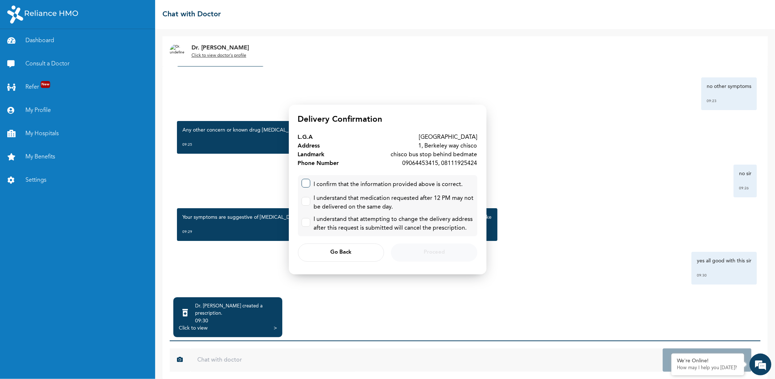
click at [306, 181] on input "checkbox" at bounding box center [304, 181] width 5 height 5
checkbox input "true"
click at [305, 199] on input "checkbox" at bounding box center [304, 199] width 5 height 5
checkbox input "true"
click at [305, 222] on input "checkbox" at bounding box center [304, 220] width 5 height 5
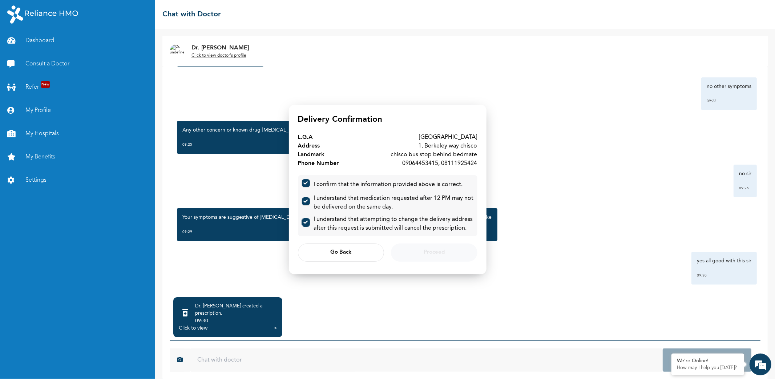
checkbox input "true"
click at [418, 248] on button "Proceed" at bounding box center [434, 252] width 86 height 18
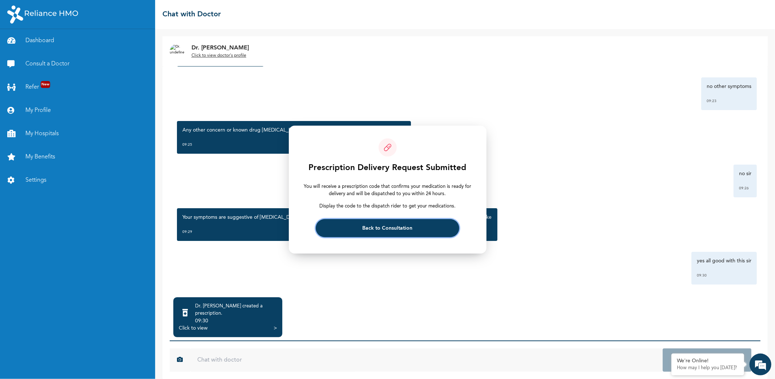
click at [395, 231] on button "Back to Consultation" at bounding box center [388, 228] width 144 height 18
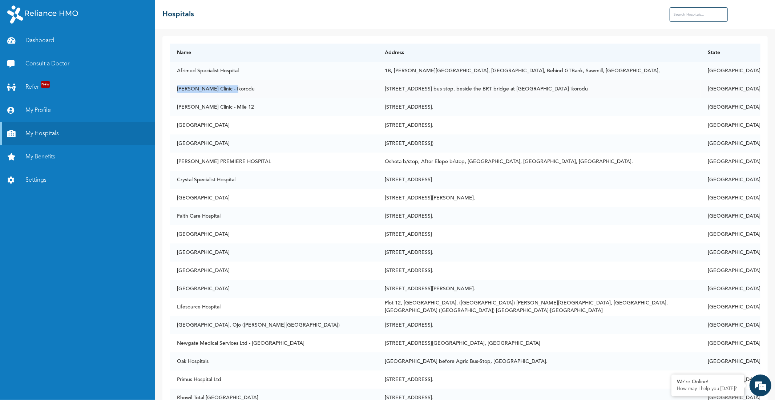
drag, startPoint x: 178, startPoint y: 89, endPoint x: 234, endPoint y: 96, distance: 56.4
click at [234, 96] on td "[PERSON_NAME] Clinic - Ikorodu" at bounding box center [274, 89] width 208 height 18
copy td "[PERSON_NAME] Clinic - Ikorodu"
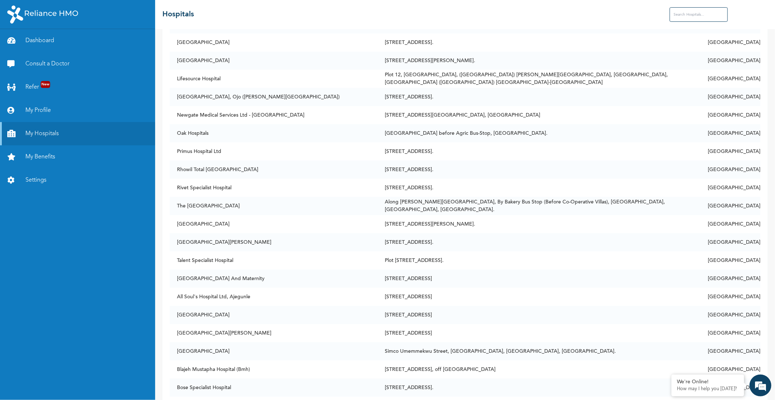
scroll to position [261, 0]
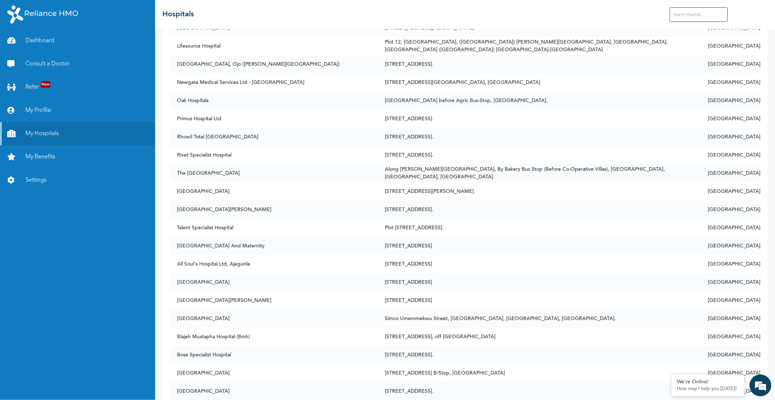
click at [685, 17] on input "text" at bounding box center [699, 14] width 58 height 15
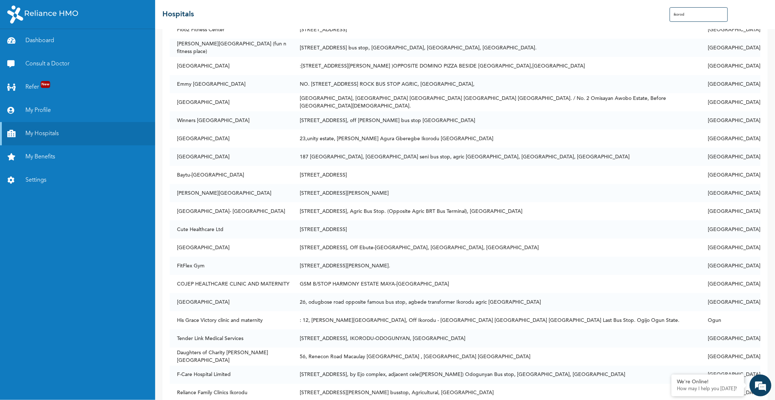
scroll to position [828, 0]
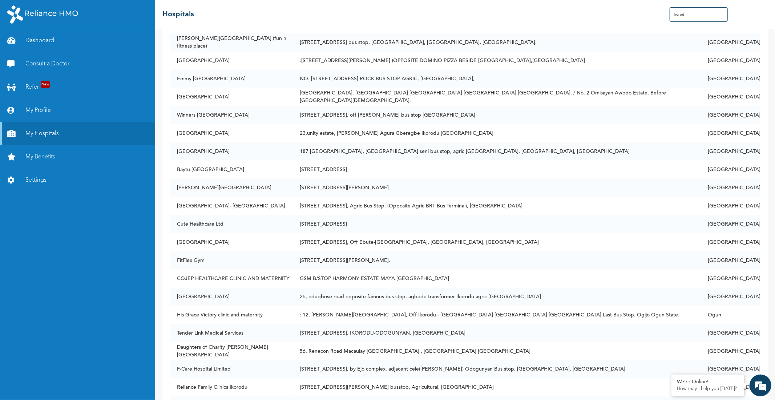
type input "ikorod"
click at [701, 288] on td "26, odugbose road opposite famous bus stop, agbede transformer Ikorodu agric [G…" at bounding box center [497, 297] width 408 height 18
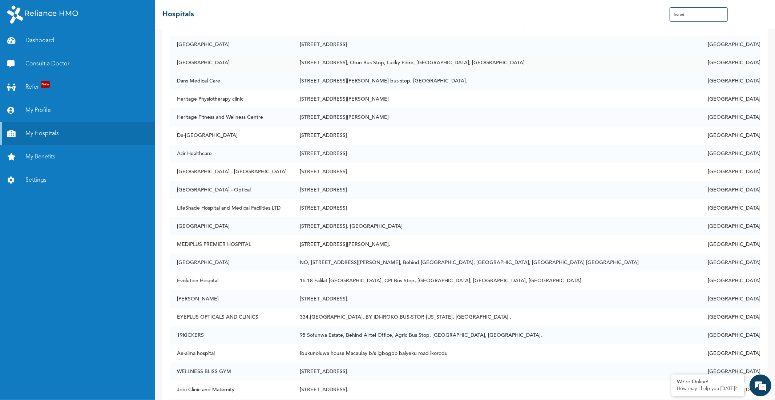
scroll to position [424, 0]
